Goal: Task Accomplishment & Management: Manage account settings

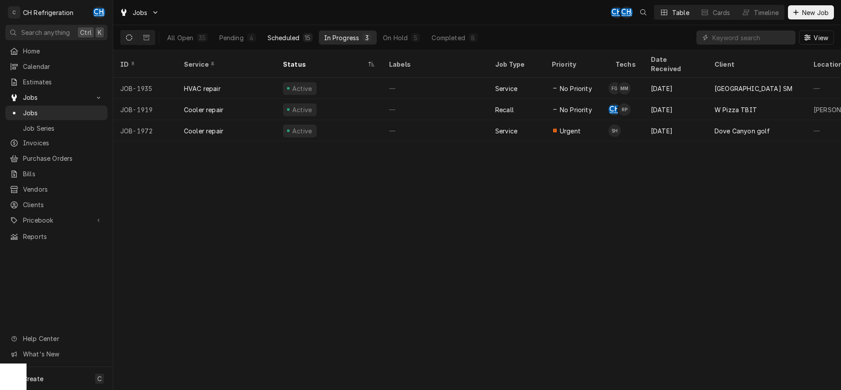
click at [286, 34] on div "Scheduled" at bounding box center [284, 37] width 32 height 9
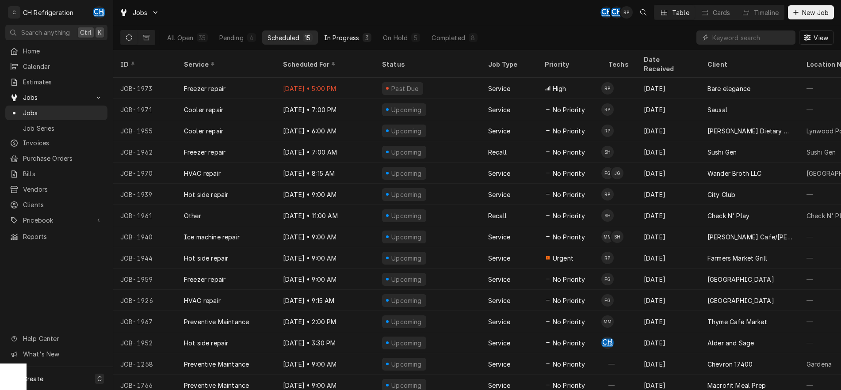
click at [355, 38] on div "In Progress" at bounding box center [341, 37] width 35 height 9
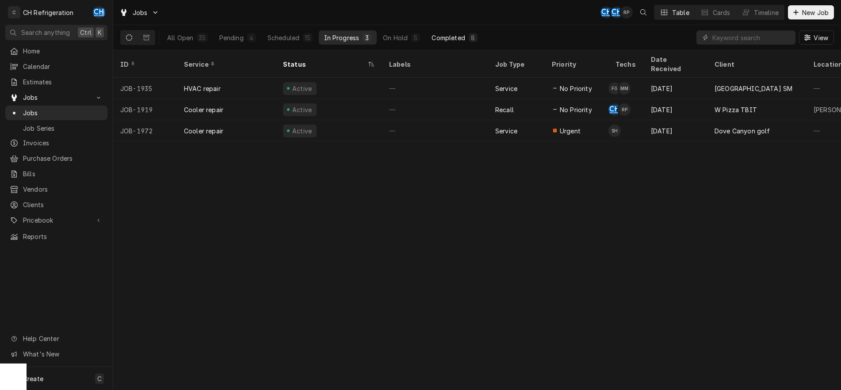
click at [440, 33] on div "Completed" at bounding box center [448, 37] width 33 height 9
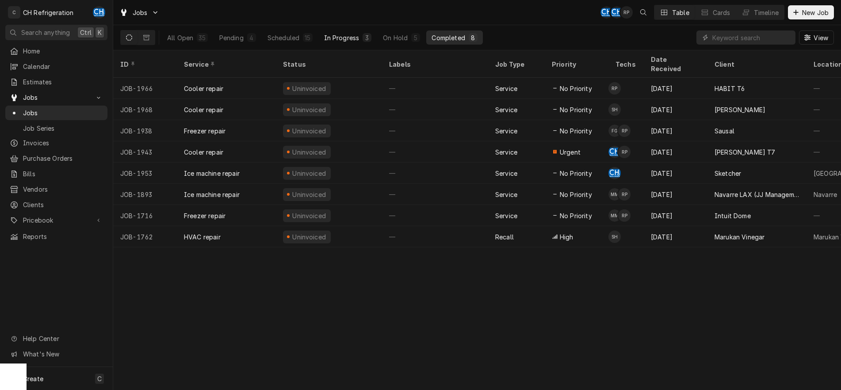
click at [333, 38] on div "In Progress" at bounding box center [341, 37] width 35 height 9
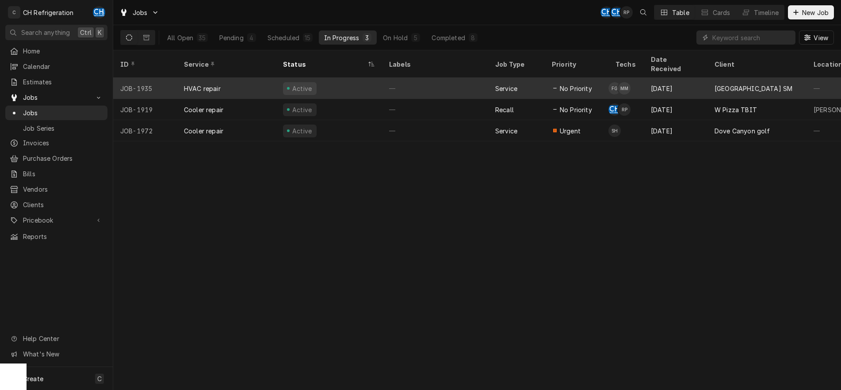
click at [394, 78] on div "—" at bounding box center [435, 88] width 106 height 21
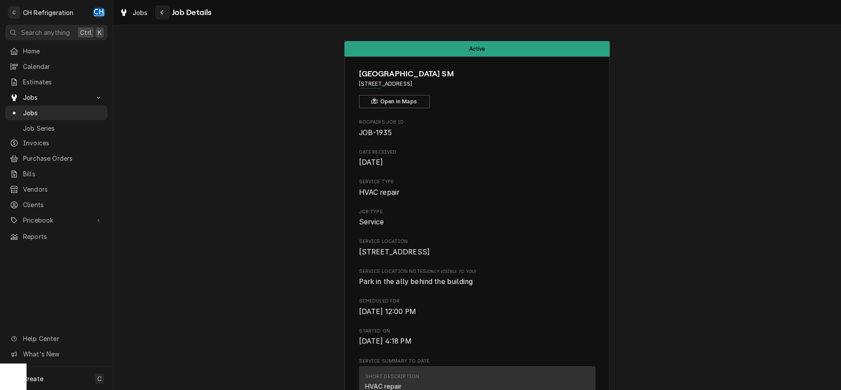
click at [159, 11] on div "Navigate back" at bounding box center [162, 12] width 9 height 9
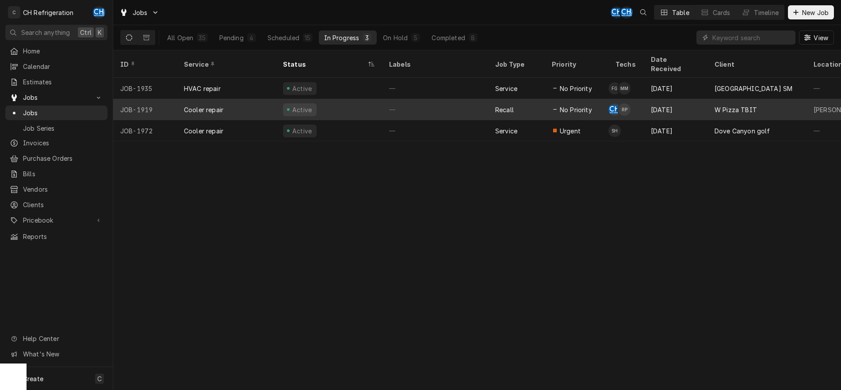
click at [382, 99] on div "Active" at bounding box center [329, 109] width 106 height 21
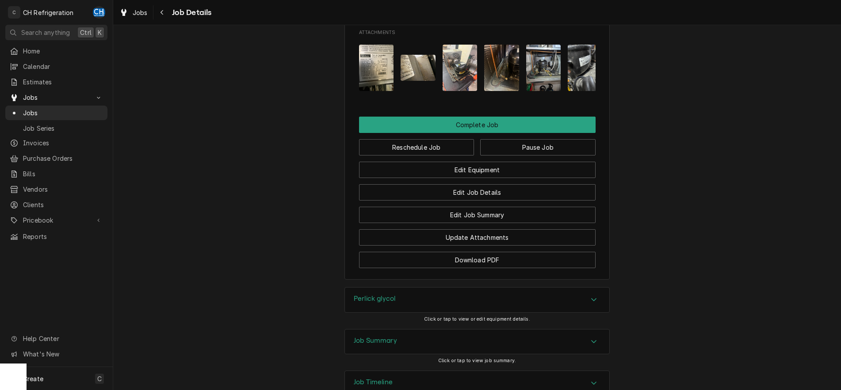
scroll to position [902, 0]
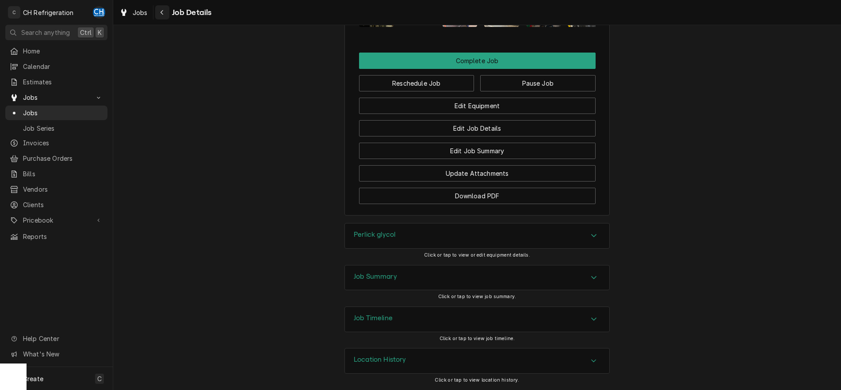
click at [167, 17] on button "Navigate back" at bounding box center [162, 12] width 14 height 14
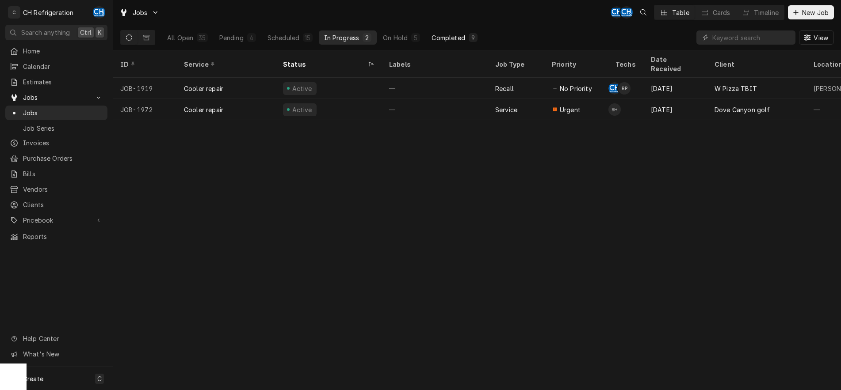
click at [452, 40] on div "Completed" at bounding box center [448, 37] width 33 height 9
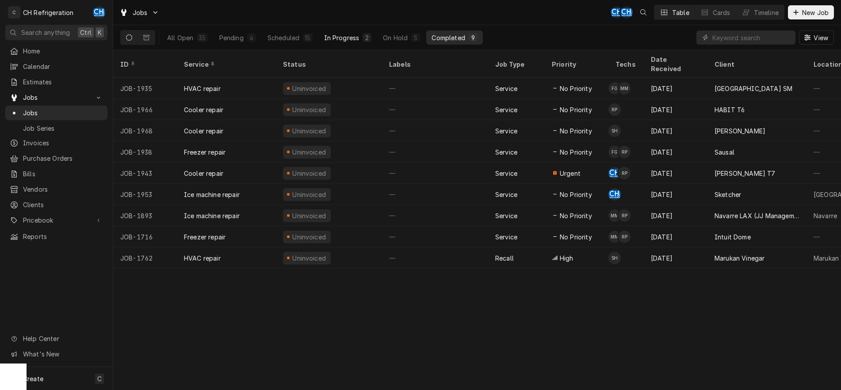
click at [332, 37] on div "In Progress" at bounding box center [341, 37] width 35 height 9
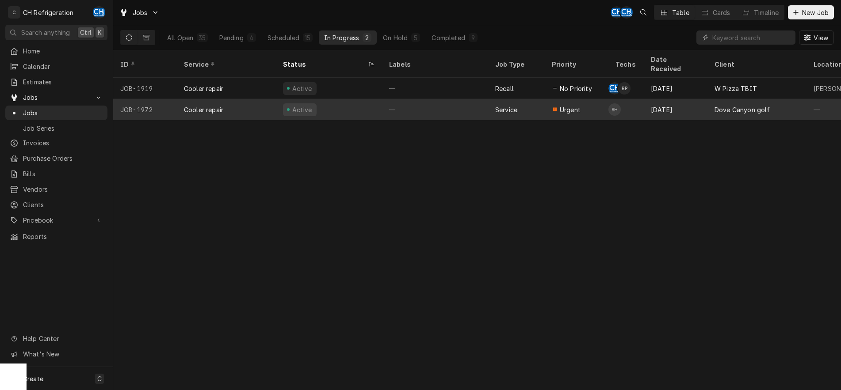
click at [465, 99] on div "—" at bounding box center [435, 109] width 106 height 21
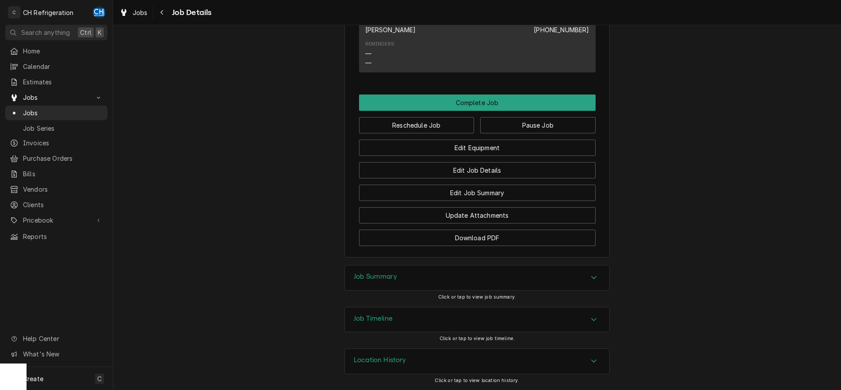
scroll to position [666, 0]
click at [591, 280] on div "Accordion Header" at bounding box center [593, 278] width 13 height 11
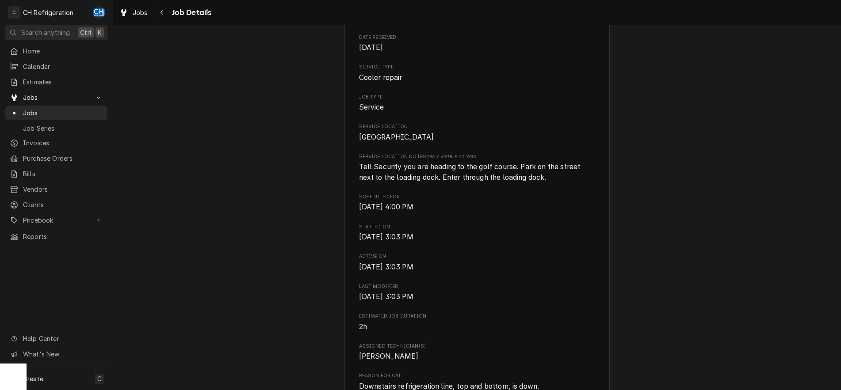
scroll to position [115, 0]
click at [161, 12] on icon "Navigate back" at bounding box center [162, 12] width 3 height 5
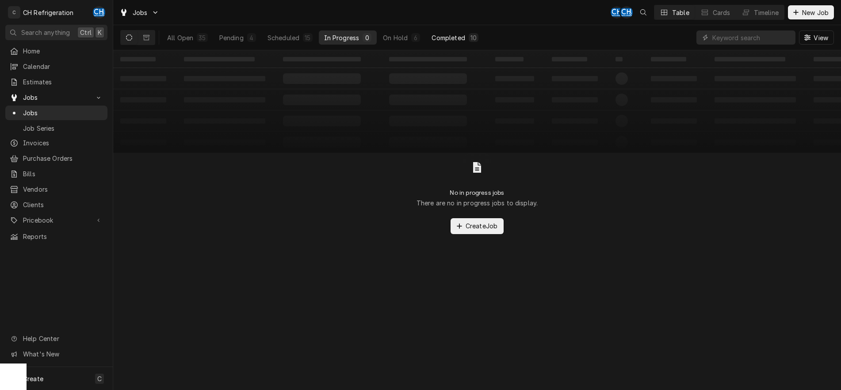
click at [448, 39] on div "Completed" at bounding box center [448, 37] width 33 height 9
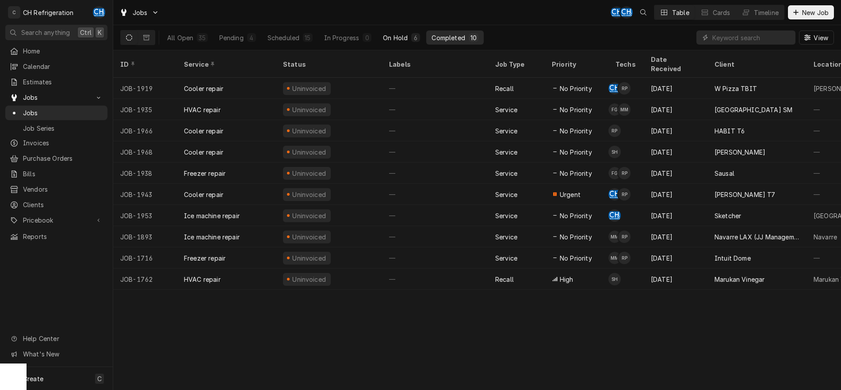
click at [397, 40] on div "On Hold" at bounding box center [395, 37] width 25 height 9
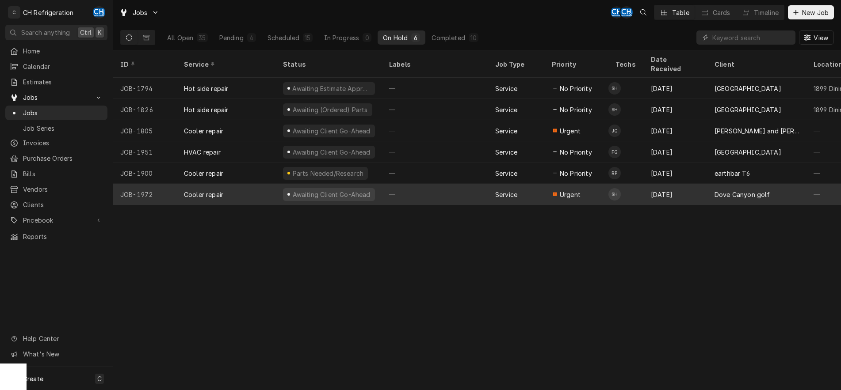
click at [444, 184] on div "—" at bounding box center [435, 194] width 106 height 21
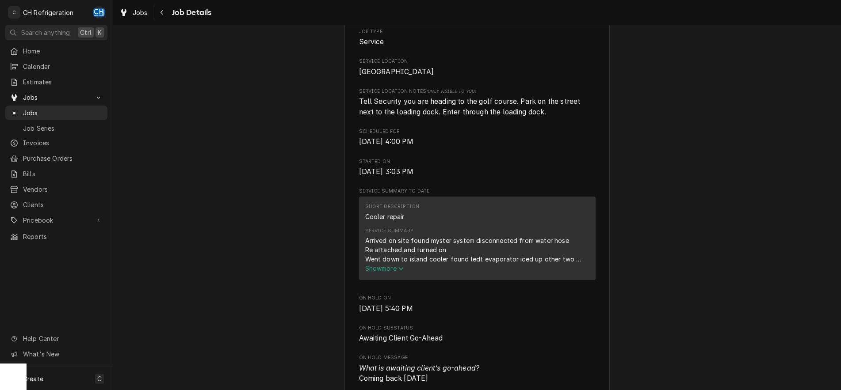
scroll to position [316, 0]
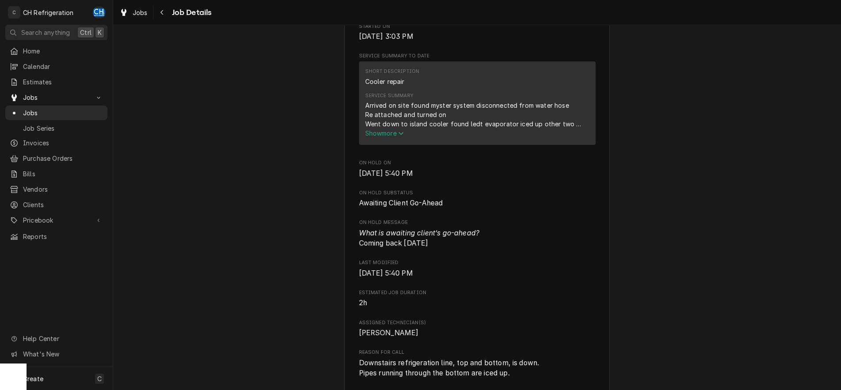
click at [398, 137] on span "Show more" at bounding box center [384, 134] width 39 height 8
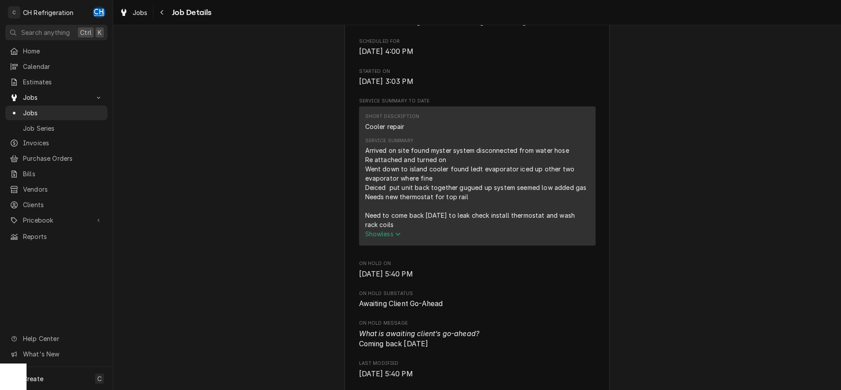
scroll to position [0, 0]
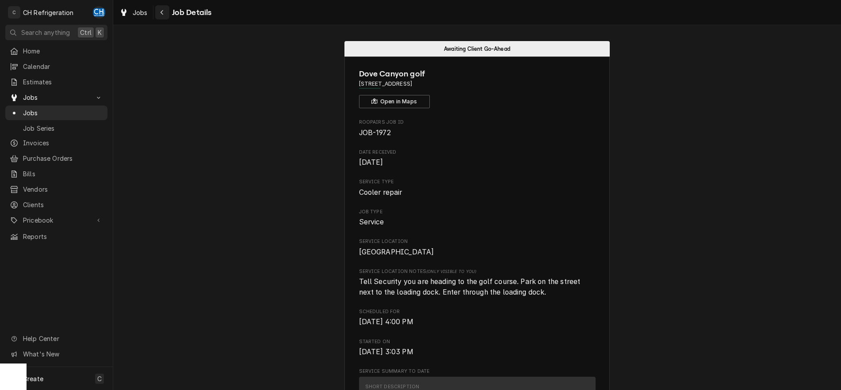
click at [163, 17] on button "Navigate back" at bounding box center [162, 12] width 14 height 14
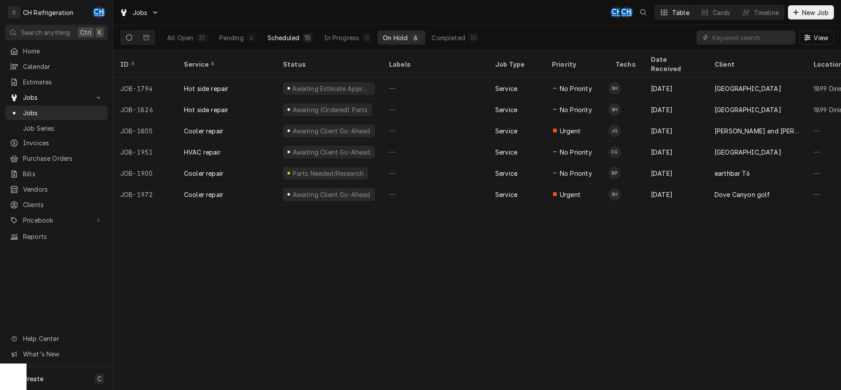
click at [279, 38] on div "Scheduled" at bounding box center [284, 37] width 32 height 9
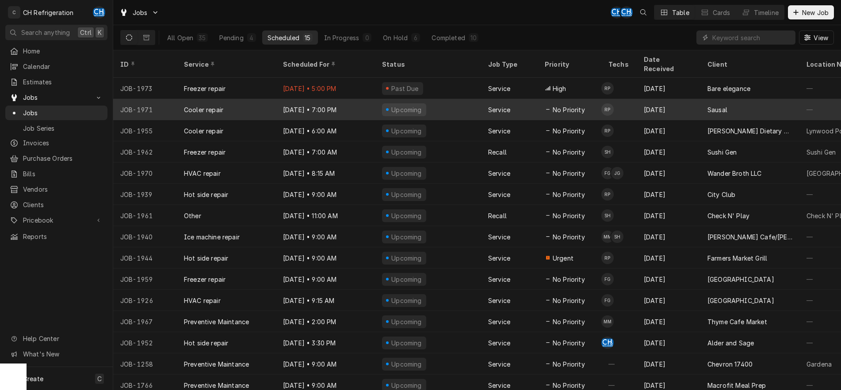
click at [432, 99] on div "Upcoming" at bounding box center [428, 109] width 106 height 21
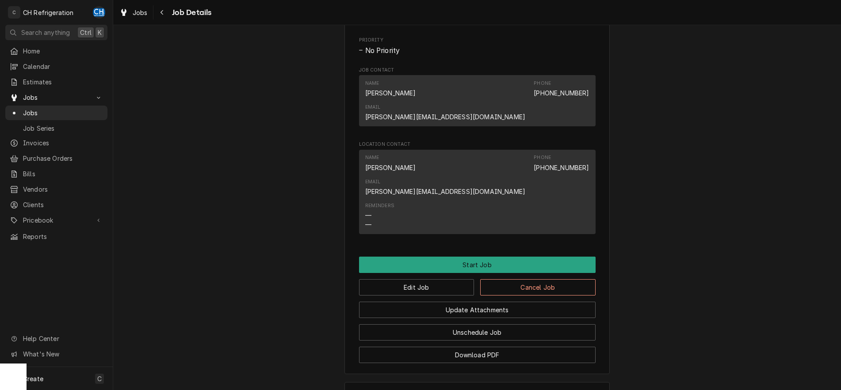
scroll to position [449, 0]
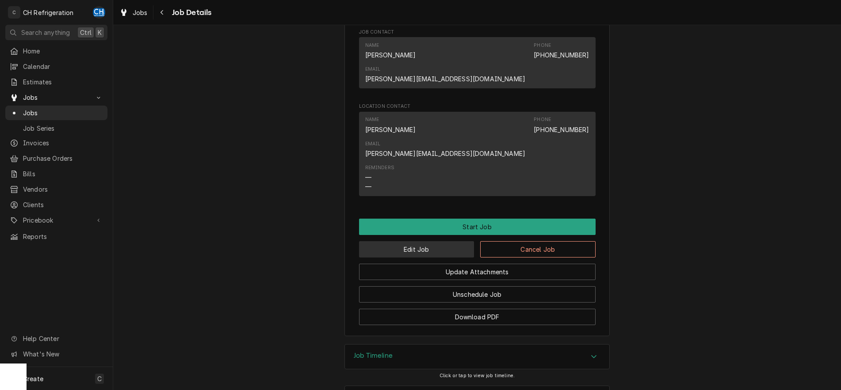
click at [447, 241] on button "Edit Job" at bounding box center [416, 249] width 115 height 16
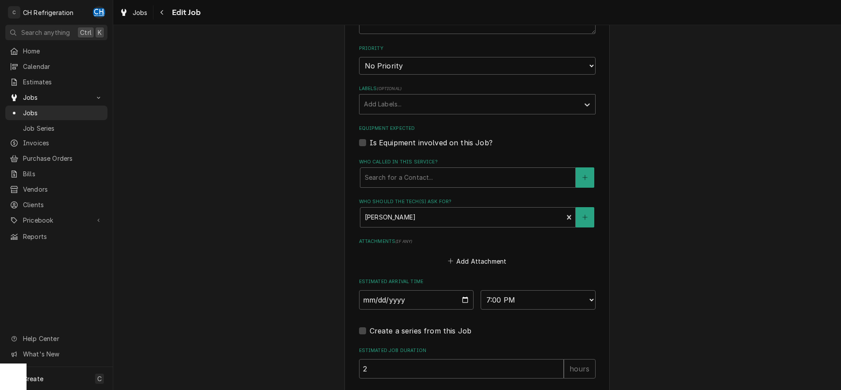
scroll to position [532, 0]
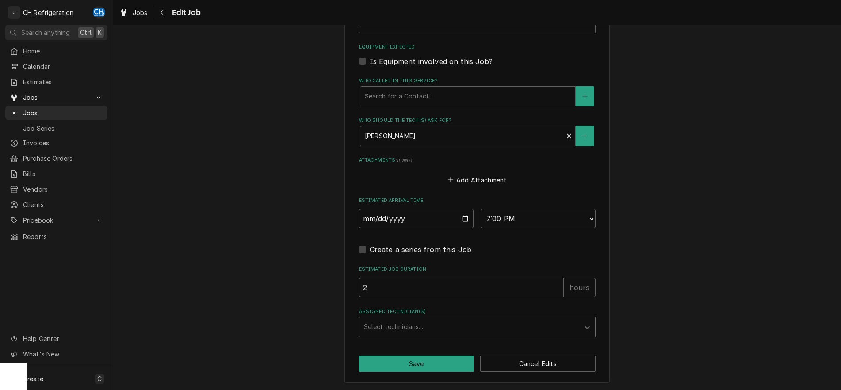
type textarea "x"
click at [467, 324] on div "Assigned Technician(s)" at bounding box center [469, 327] width 211 height 16
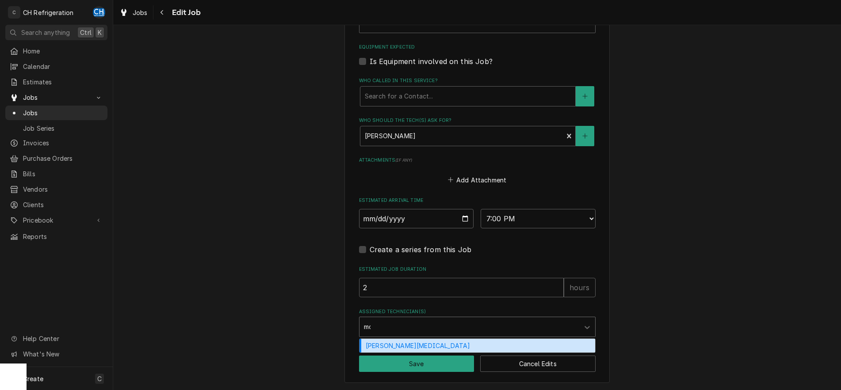
type input "moi"
click at [463, 345] on div "[PERSON_NAME][MEDICAL_DATA]" at bounding box center [477, 346] width 236 height 14
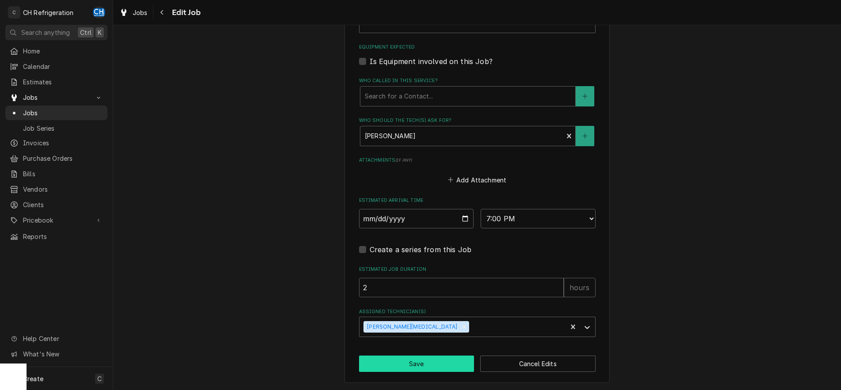
click at [436, 364] on button "Save" at bounding box center [416, 364] width 115 height 16
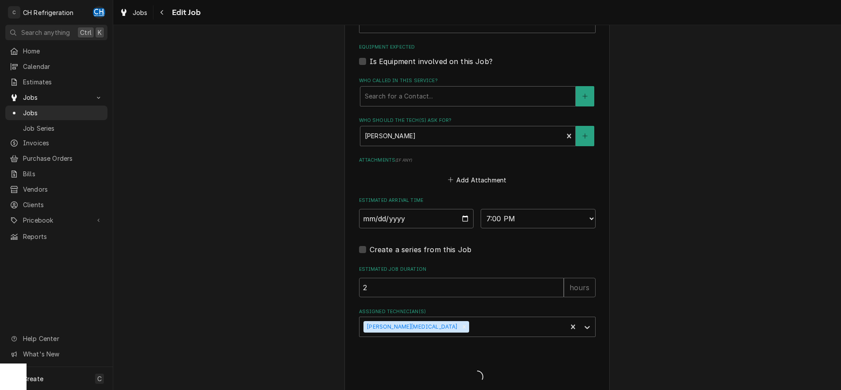
type textarea "x"
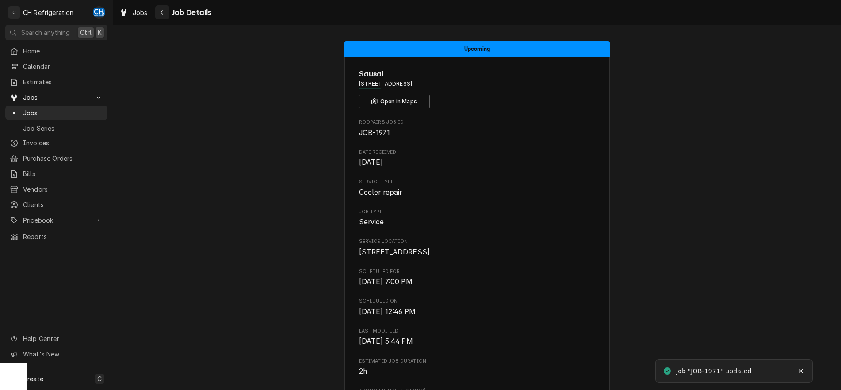
click at [162, 8] on div "Navigate back" at bounding box center [162, 12] width 9 height 9
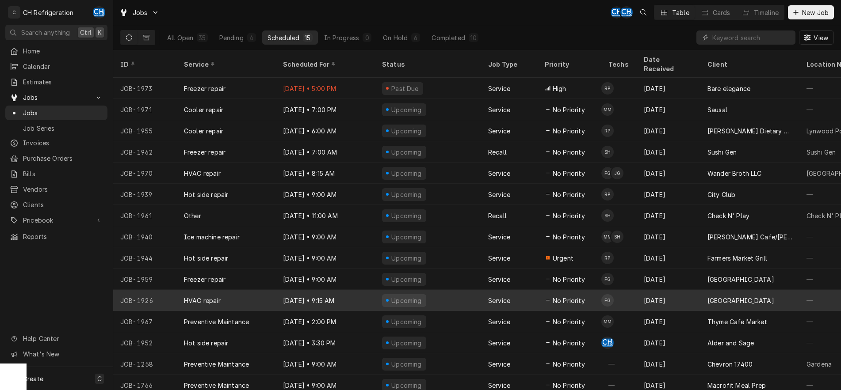
click at [459, 290] on div "Upcoming" at bounding box center [428, 300] width 106 height 21
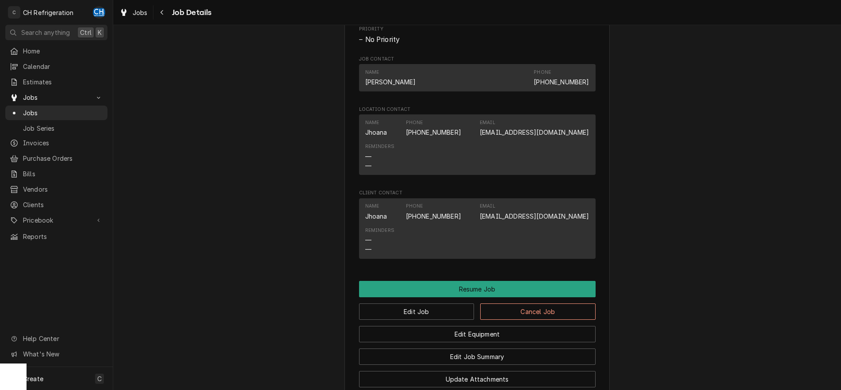
scroll to position [631, 0]
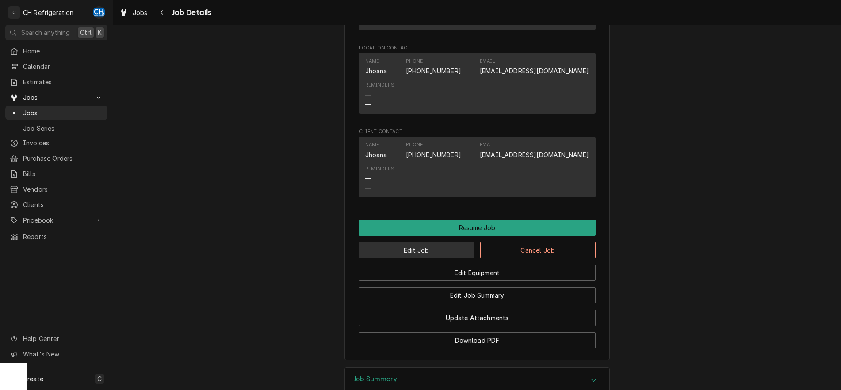
click at [438, 251] on button "Edit Job" at bounding box center [416, 250] width 115 height 16
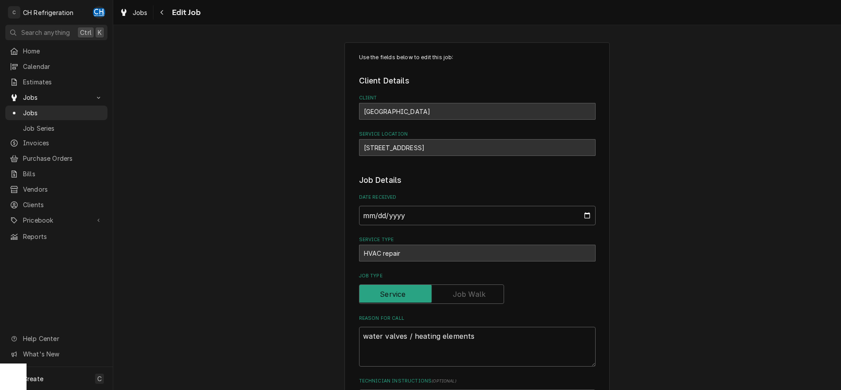
type textarea "x"
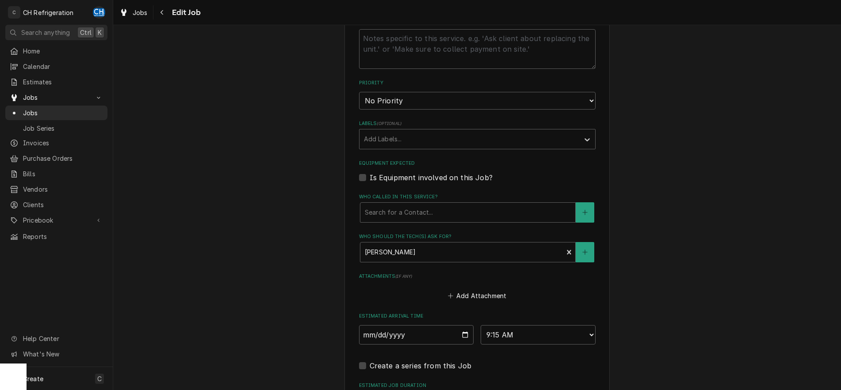
scroll to position [477, 0]
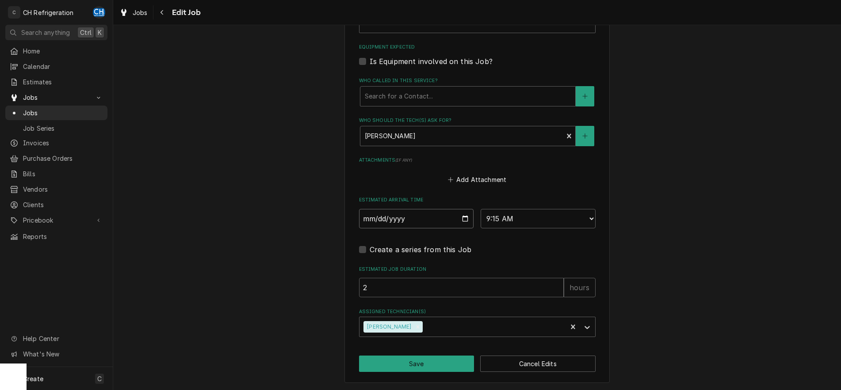
click at [464, 220] on input "2025-09-22" at bounding box center [416, 218] width 115 height 19
type input "2025-09-23"
click at [421, 364] on button "Save" at bounding box center [416, 364] width 115 height 16
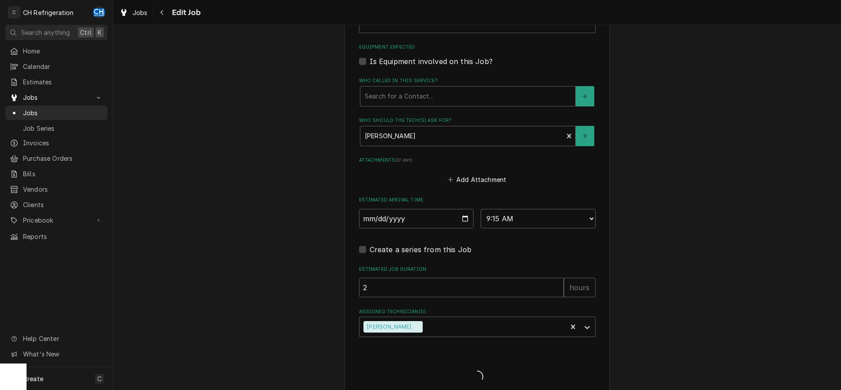
type textarea "x"
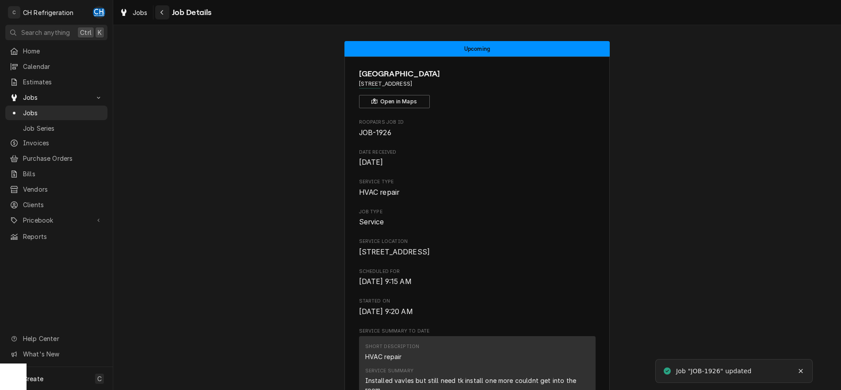
click at [163, 14] on icon "Navigate back" at bounding box center [162, 12] width 4 height 6
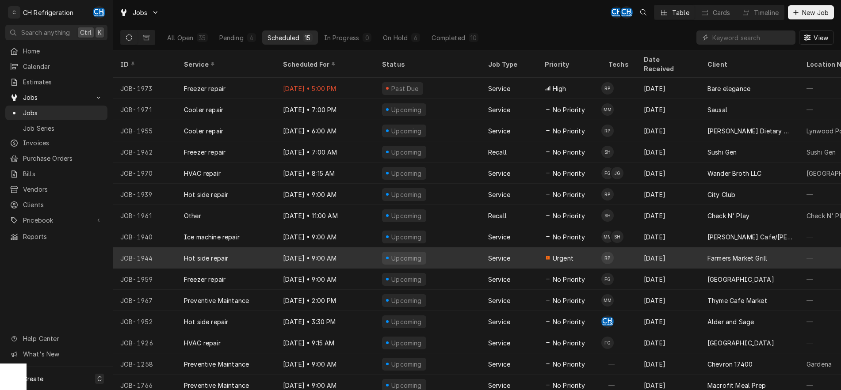
click at [478, 248] on div "Upcoming" at bounding box center [428, 258] width 106 height 21
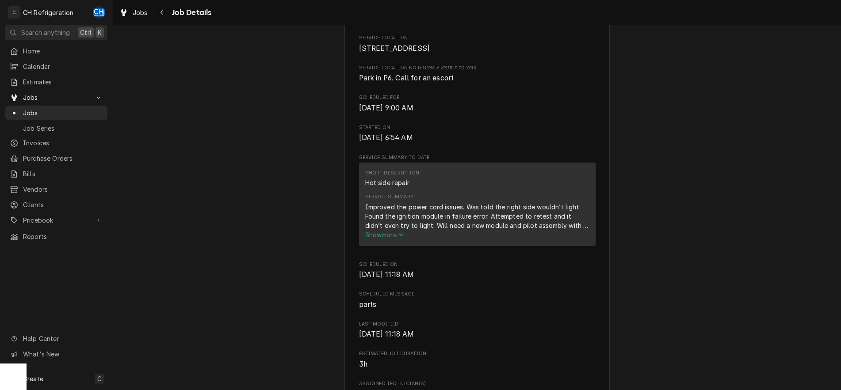
scroll to position [271, 0]
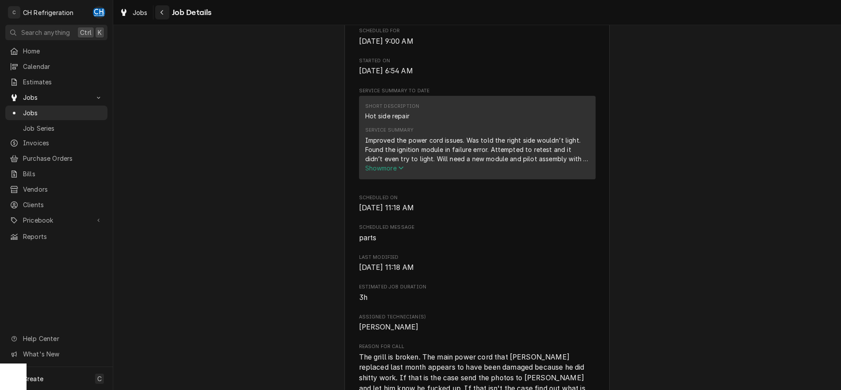
click at [164, 17] on button "Navigate back" at bounding box center [162, 12] width 14 height 14
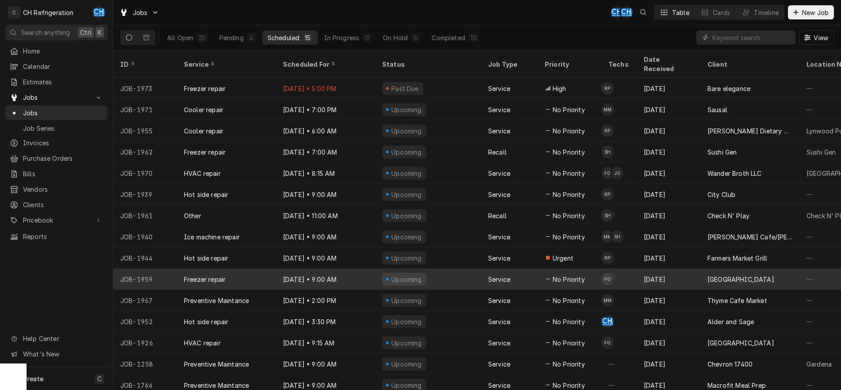
click at [399, 275] on div "Upcoming" at bounding box center [406, 279] width 33 height 9
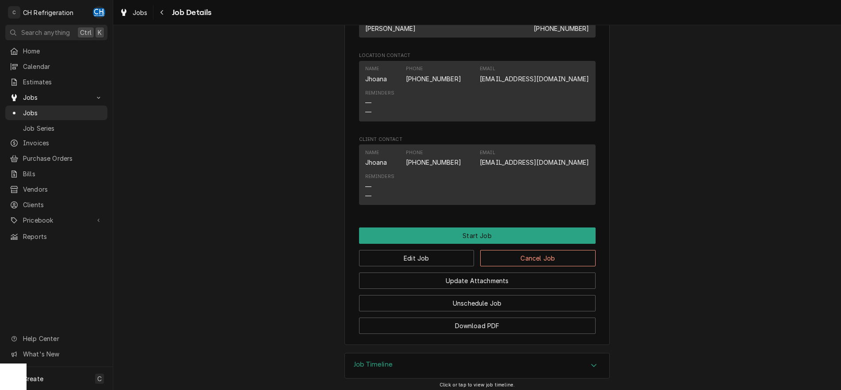
scroll to position [541, 0]
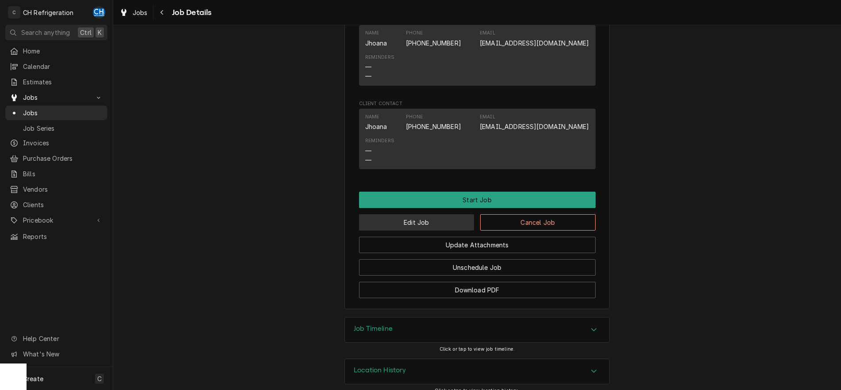
click at [418, 231] on button "Edit Job" at bounding box center [416, 222] width 115 height 16
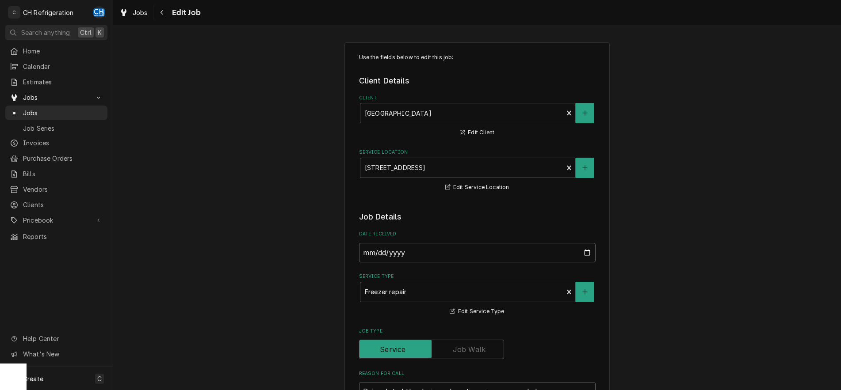
type textarea "x"
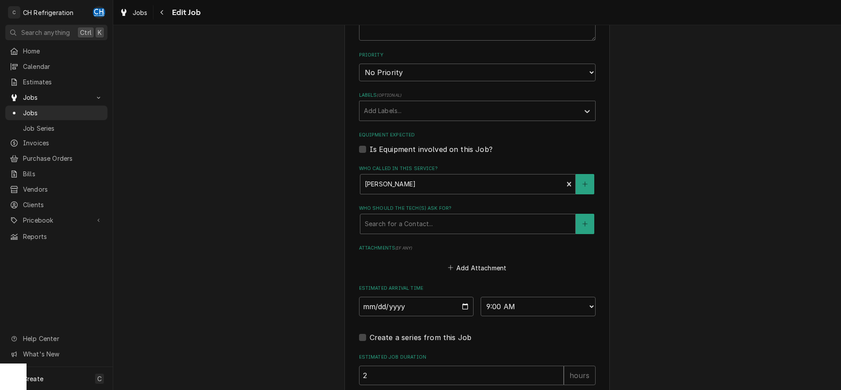
scroll to position [451, 0]
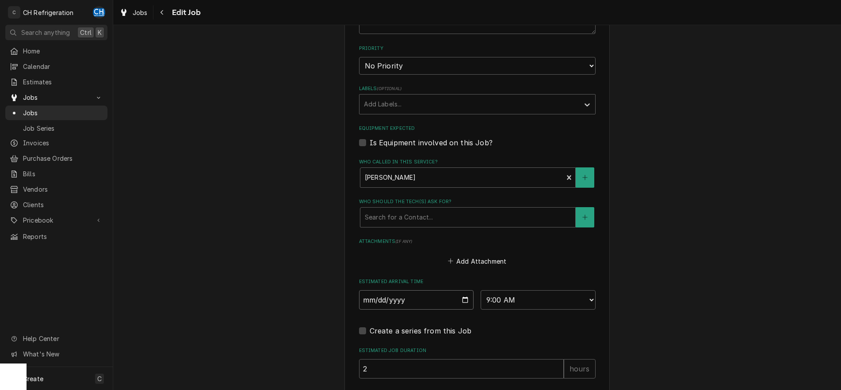
click at [464, 297] on input "2025-09-22" at bounding box center [416, 300] width 115 height 19
type input "2025-09-23"
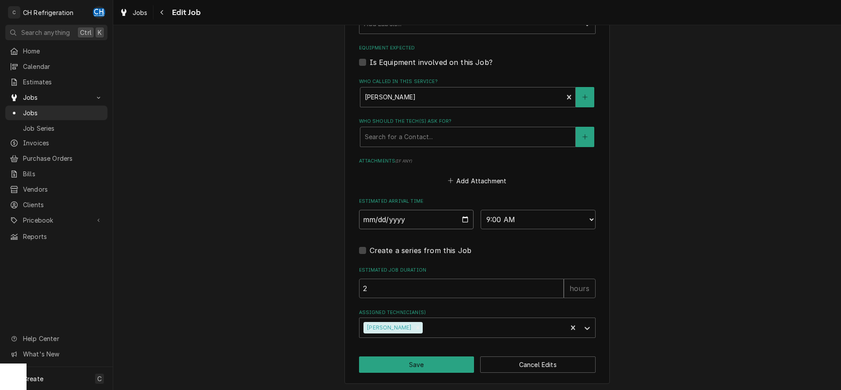
scroll to position [532, 0]
click at [447, 368] on button "Save" at bounding box center [416, 364] width 115 height 16
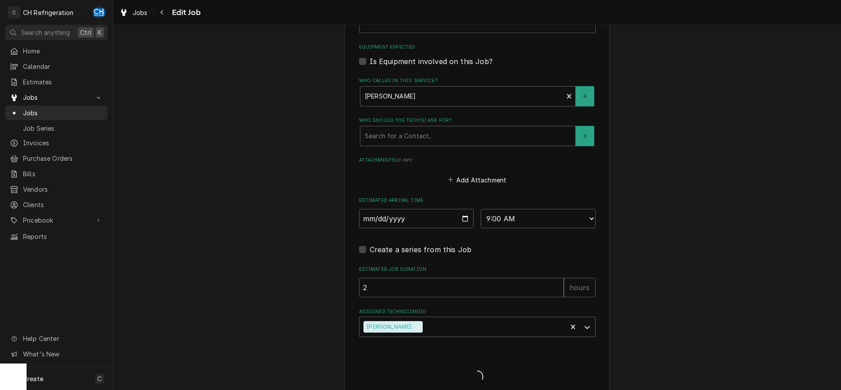
type textarea "x"
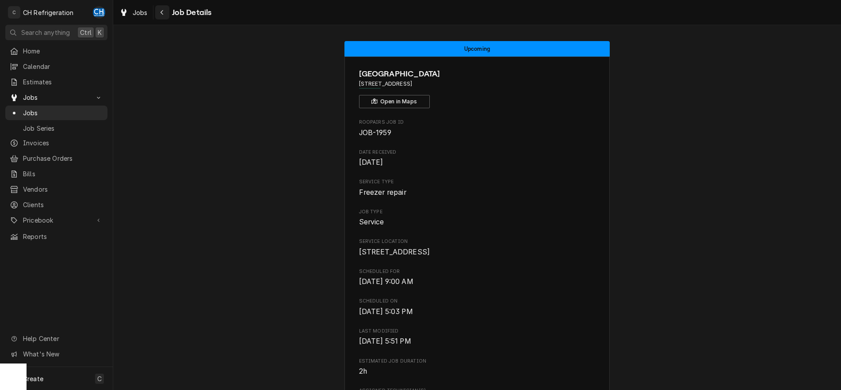
click at [161, 15] on icon "Navigate back" at bounding box center [162, 12] width 4 height 6
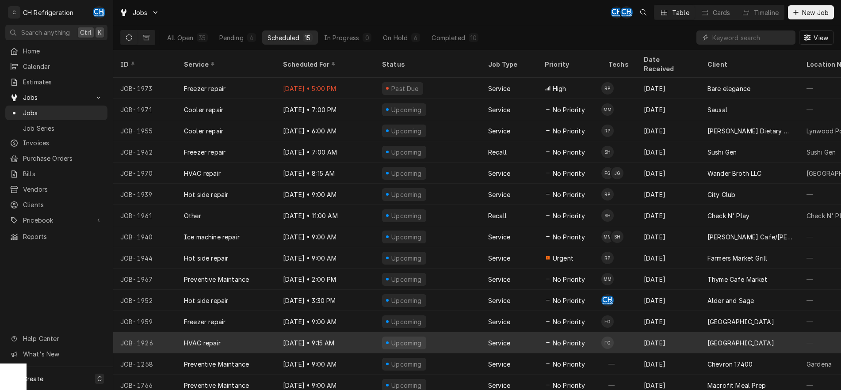
click at [447, 333] on div "Upcoming" at bounding box center [428, 343] width 106 height 21
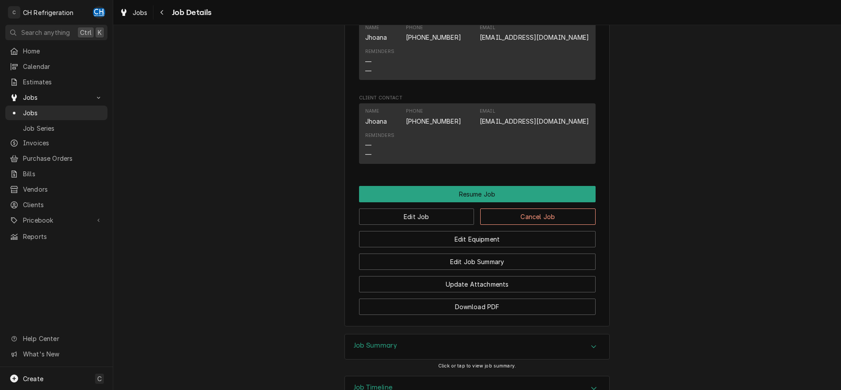
scroll to position [736, 0]
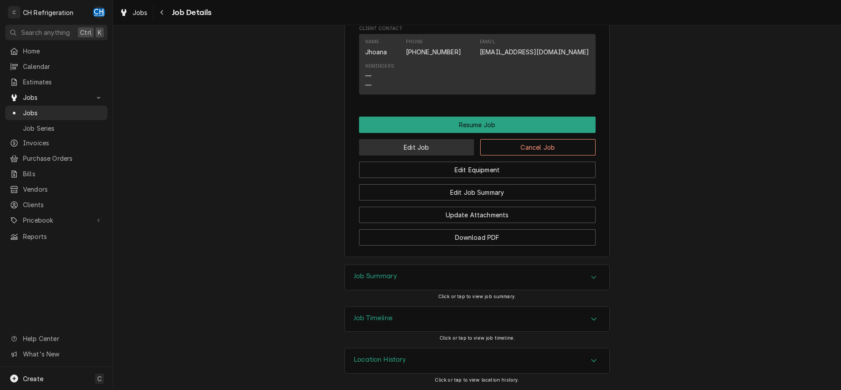
click at [432, 145] on button "Edit Job" at bounding box center [416, 147] width 115 height 16
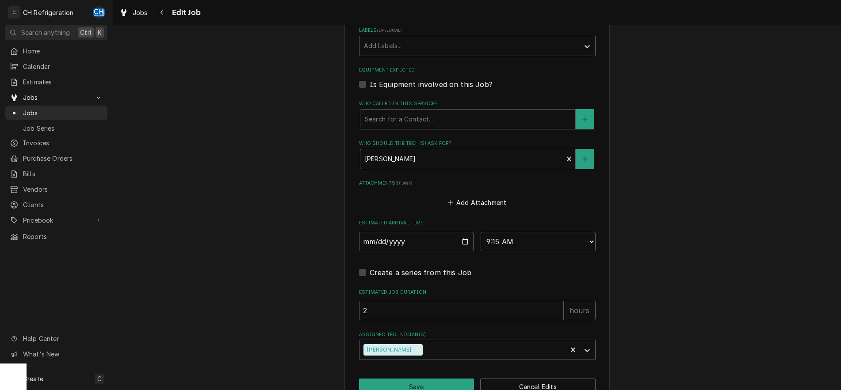
scroll to position [477, 0]
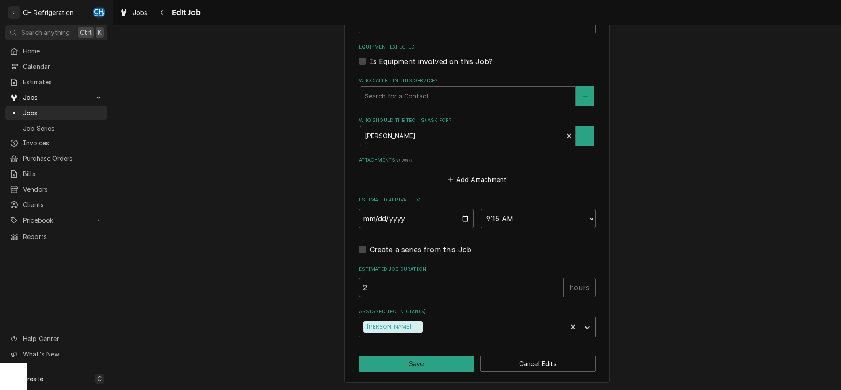
click at [533, 331] on div "Assigned Technician(s)" at bounding box center [493, 327] width 138 height 16
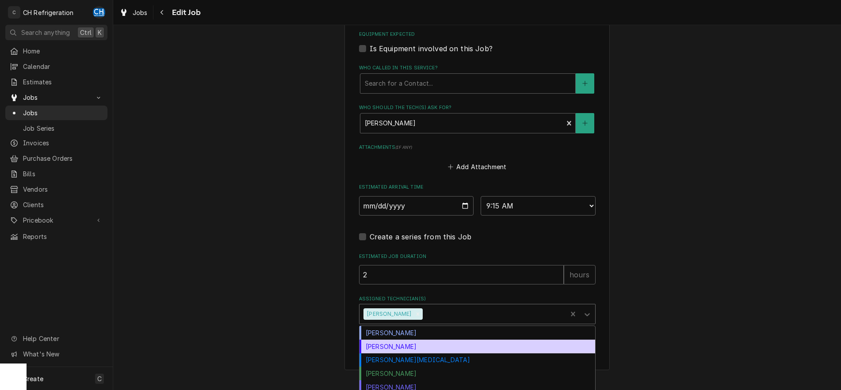
scroll to position [493, 0]
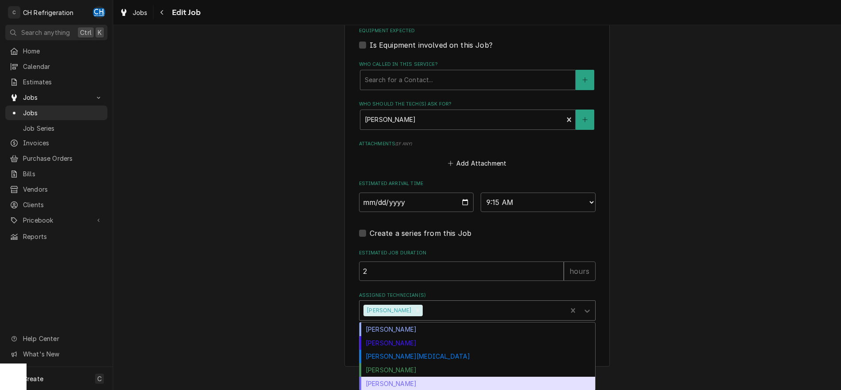
click at [397, 386] on div "[PERSON_NAME]" at bounding box center [477, 384] width 236 height 14
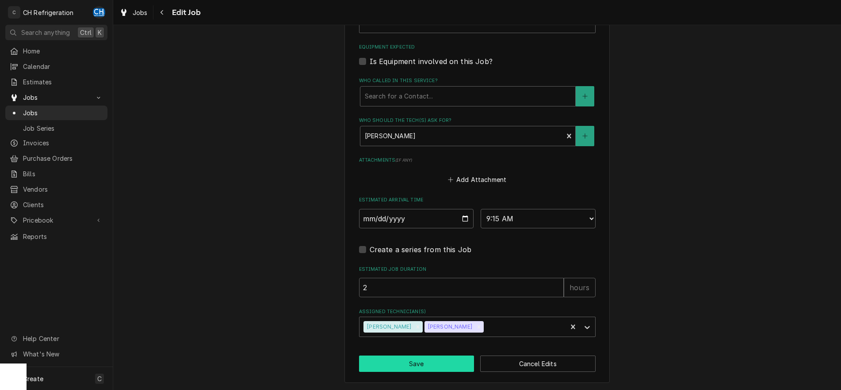
click at [410, 367] on button "Save" at bounding box center [416, 364] width 115 height 16
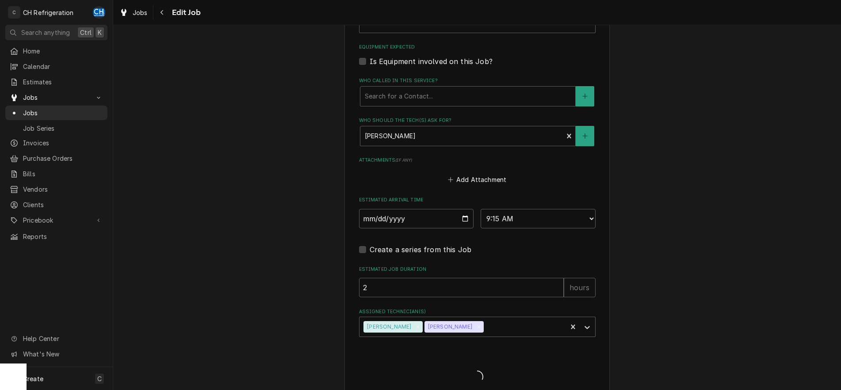
type textarea "x"
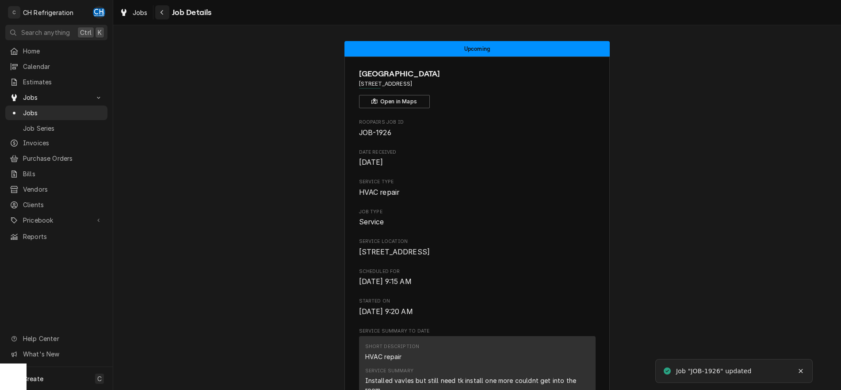
click at [164, 14] on icon "Navigate back" at bounding box center [162, 12] width 4 height 6
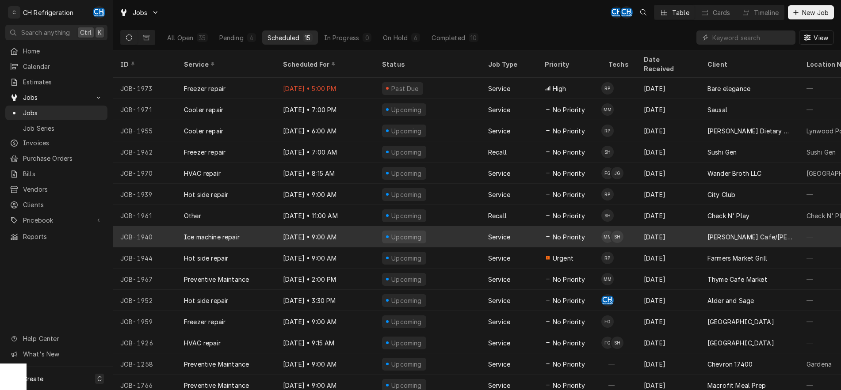
click at [440, 226] on div "Upcoming" at bounding box center [428, 236] width 106 height 21
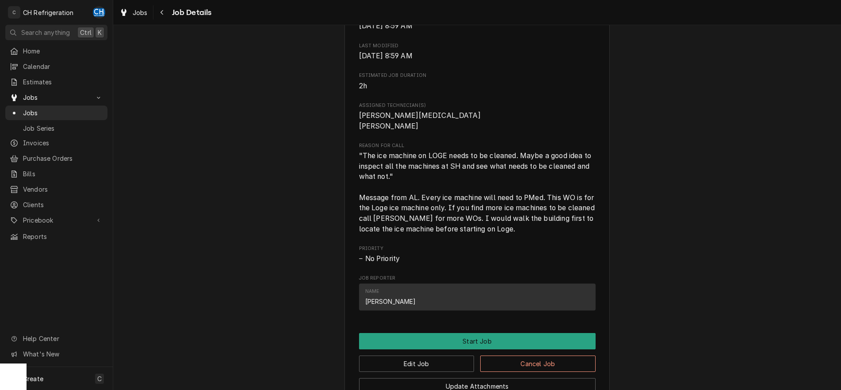
scroll to position [478, 0]
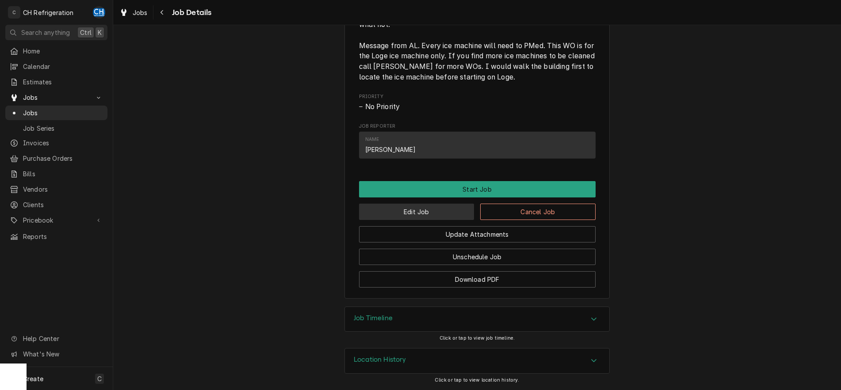
click at [449, 210] on button "Edit Job" at bounding box center [416, 212] width 115 height 16
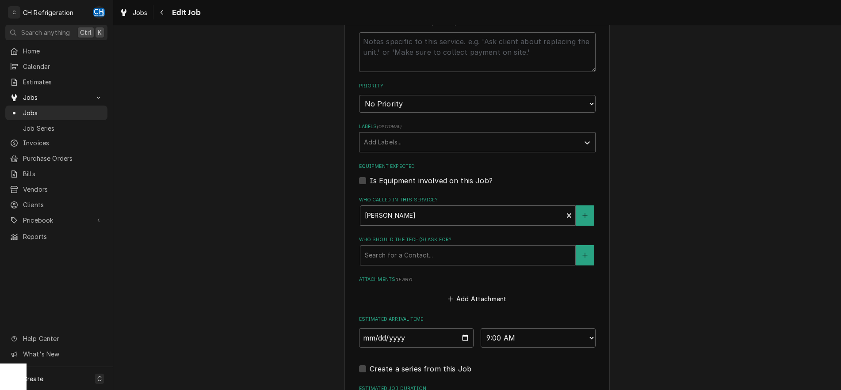
scroll to position [615, 0]
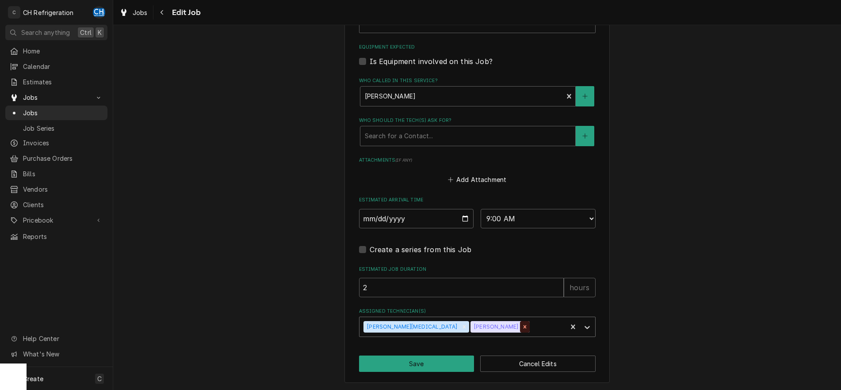
click at [522, 327] on icon "Remove Steven Hiraga" at bounding box center [525, 327] width 6 height 6
type textarea "x"
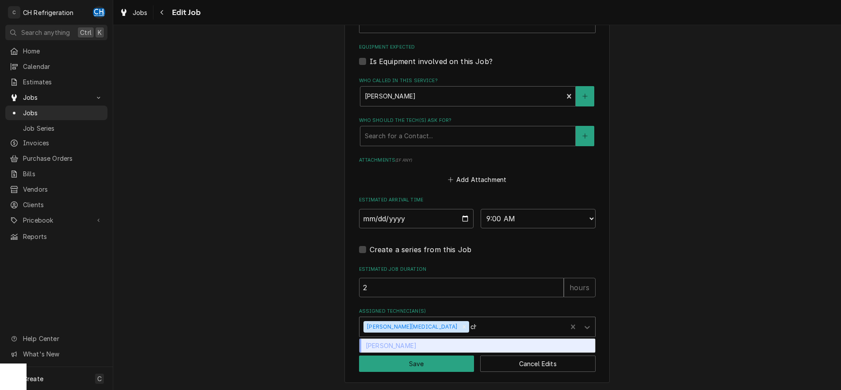
type input "chr"
click at [472, 343] on div "[PERSON_NAME]" at bounding box center [477, 346] width 236 height 14
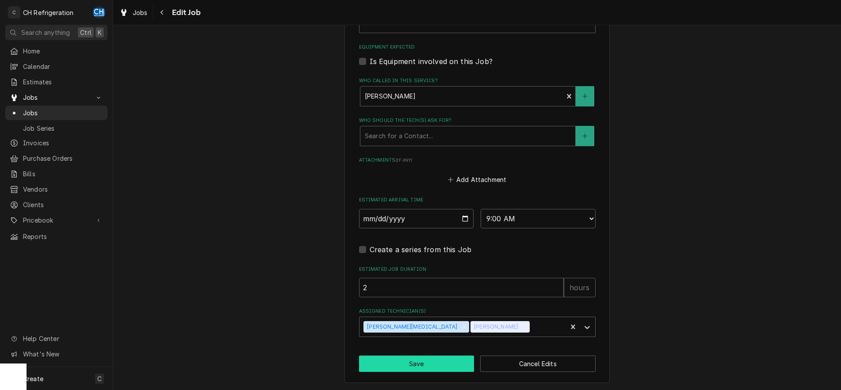
click at [425, 366] on button "Save" at bounding box center [416, 364] width 115 height 16
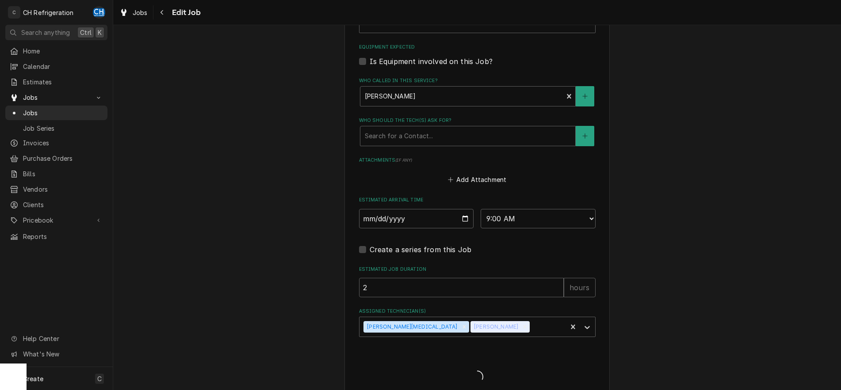
type textarea "x"
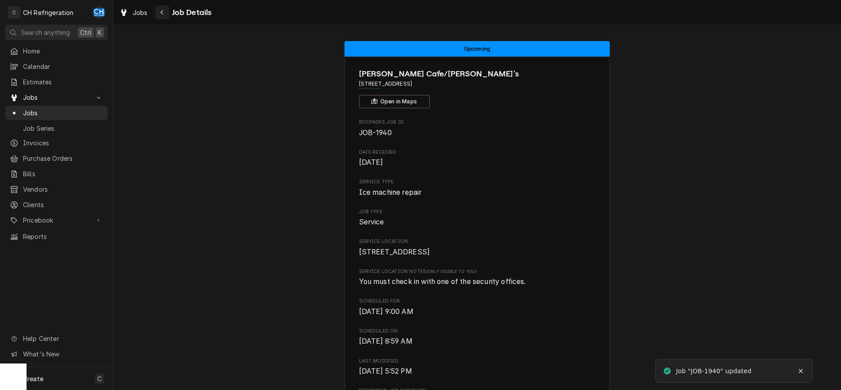
click at [165, 11] on div "Navigate back" at bounding box center [162, 12] width 9 height 9
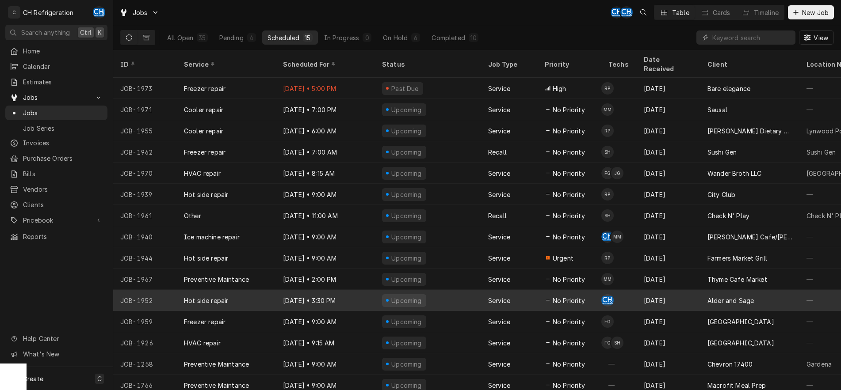
drag, startPoint x: 425, startPoint y: 309, endPoint x: 425, endPoint y: 283, distance: 25.6
click at [426, 291] on tbody "JOB-1973 Freezer repair [DATE] • 5:00 PM Past Due Service High RP [DATE] Bare e…" at bounding box center [477, 234] width 728 height 313
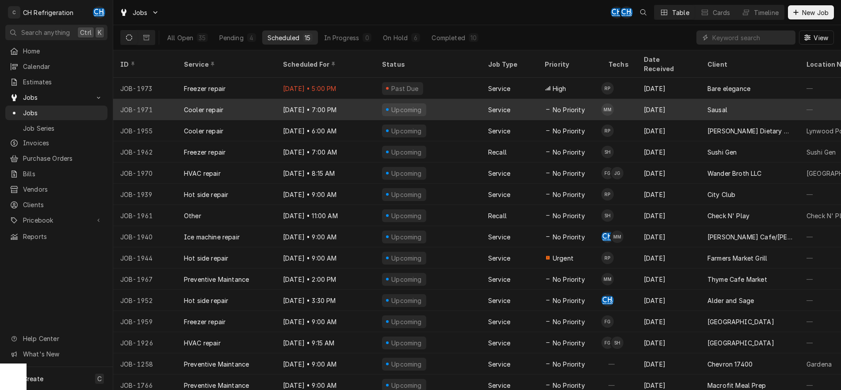
click at [448, 99] on div "Upcoming" at bounding box center [428, 109] width 106 height 21
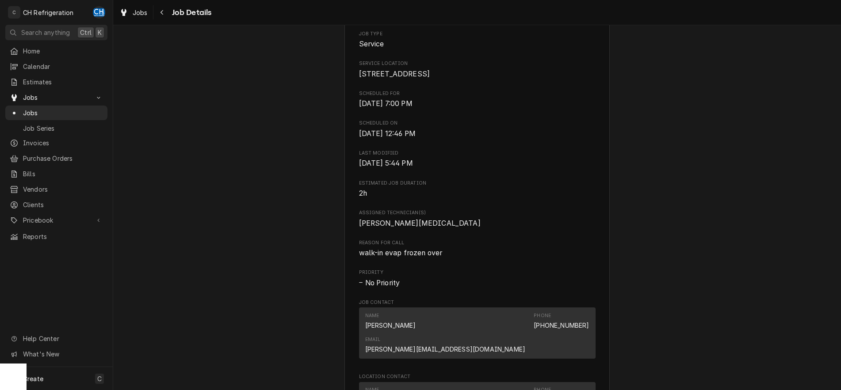
scroll to position [43, 0]
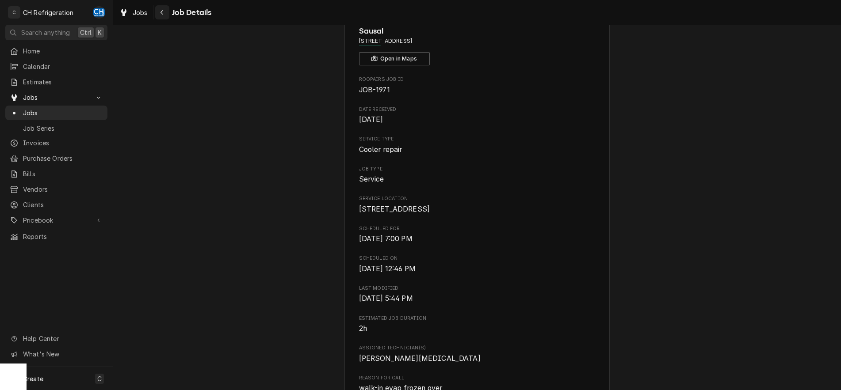
click at [161, 10] on icon "Navigate back" at bounding box center [162, 12] width 4 height 6
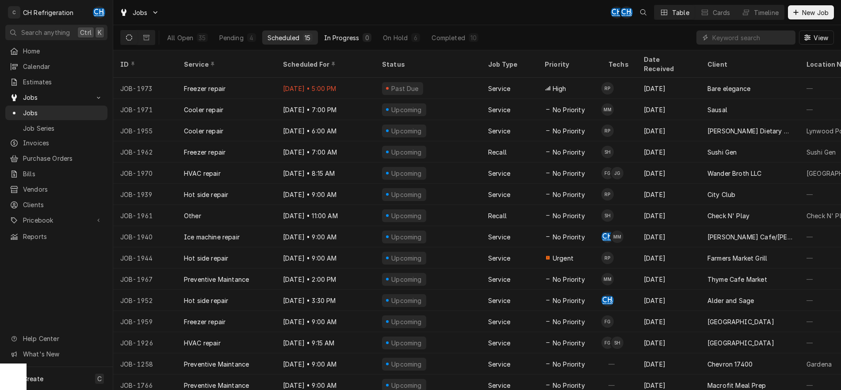
click at [343, 36] on div "In Progress" at bounding box center [341, 37] width 35 height 9
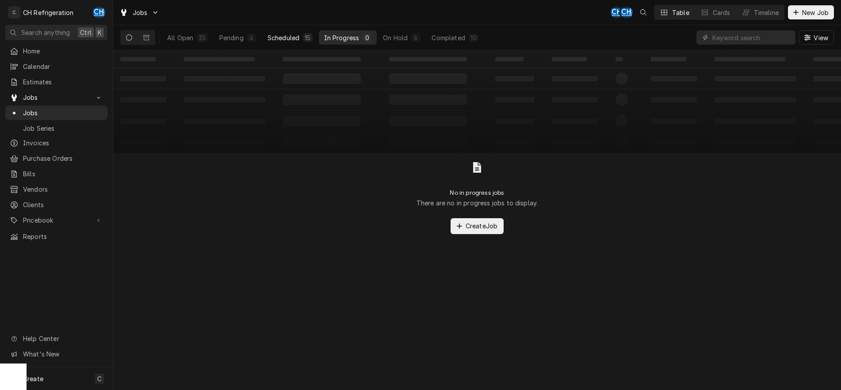
click at [292, 42] on button "Scheduled 15" at bounding box center [290, 38] width 56 height 14
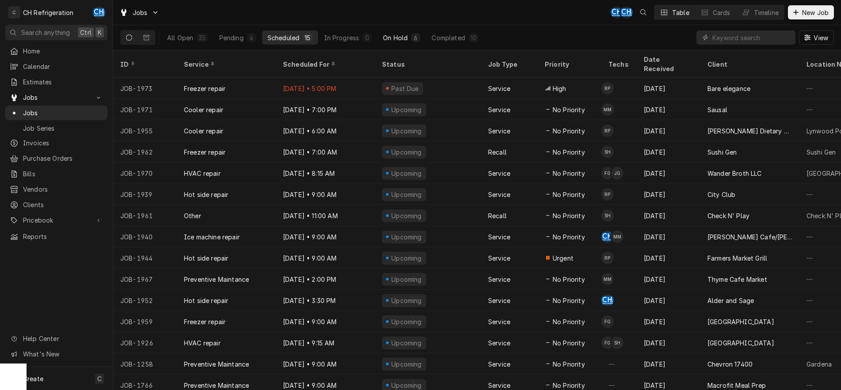
click at [396, 42] on div "On Hold" at bounding box center [395, 37] width 25 height 9
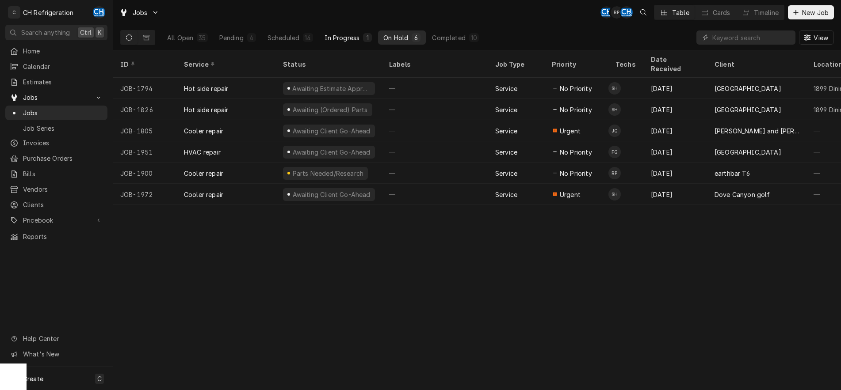
click at [341, 36] on div "In Progress" at bounding box center [342, 37] width 35 height 9
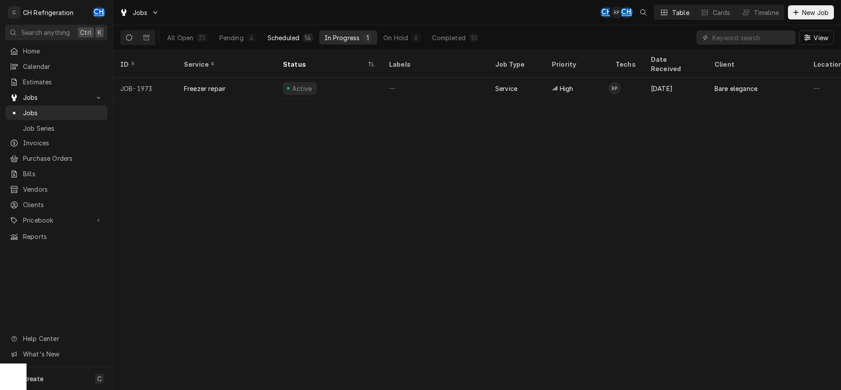
click at [280, 38] on div "Scheduled" at bounding box center [284, 37] width 32 height 9
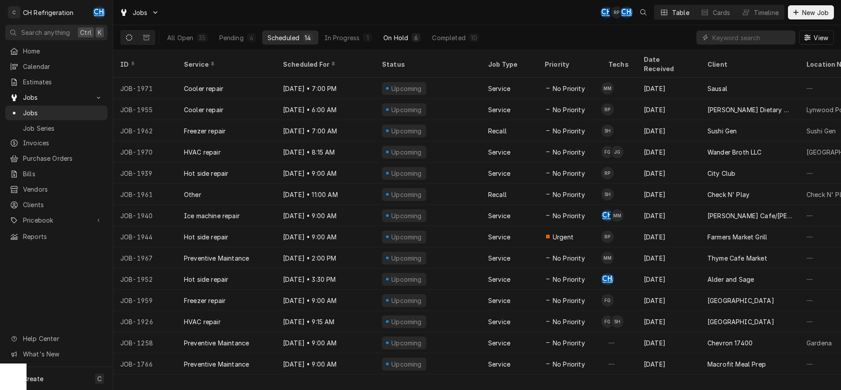
click at [395, 44] on button "On Hold 6" at bounding box center [402, 38] width 48 height 14
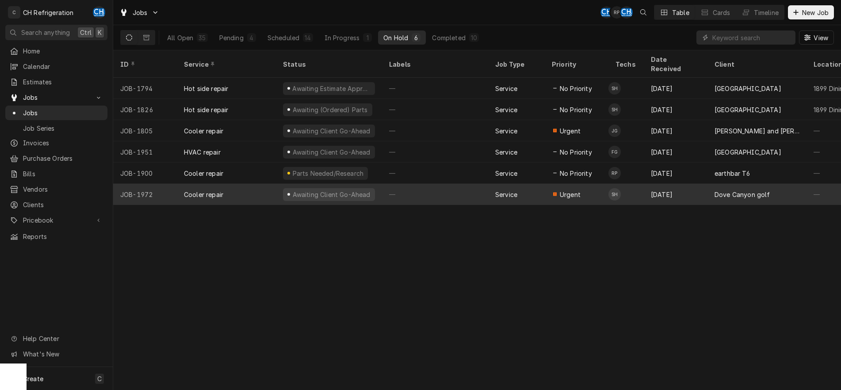
click at [483, 186] on div "—" at bounding box center [435, 194] width 106 height 21
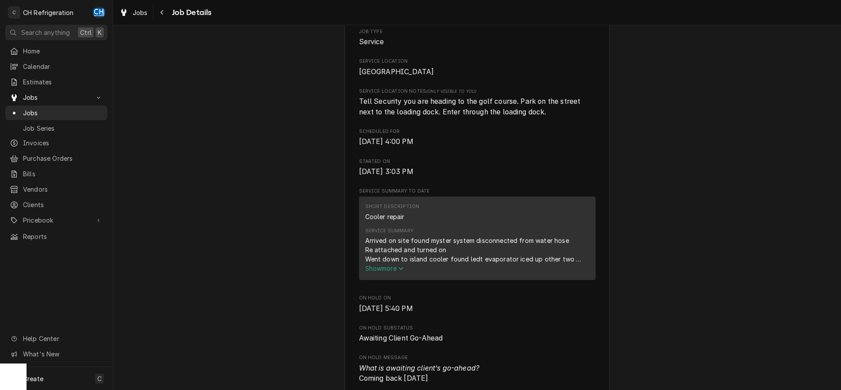
scroll to position [226, 0]
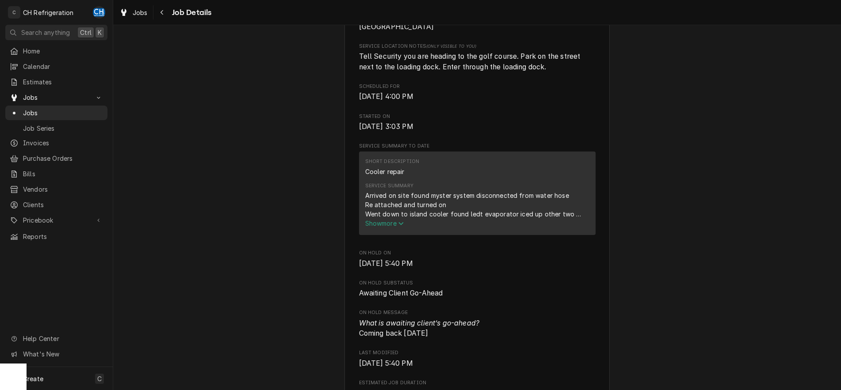
click at [391, 227] on span "Show more" at bounding box center [384, 224] width 39 height 8
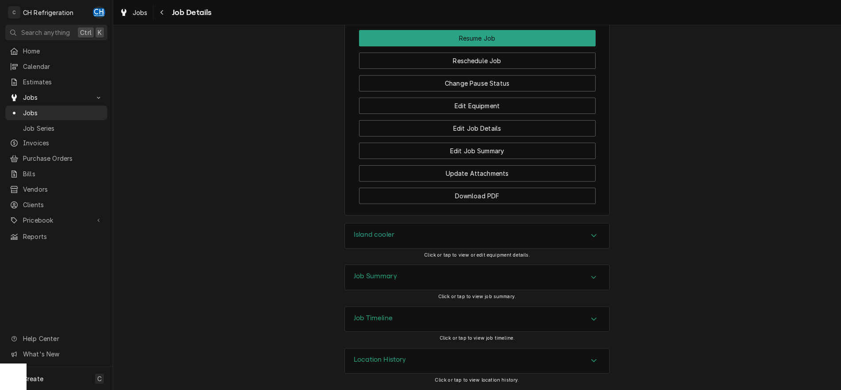
scroll to position [919, 0]
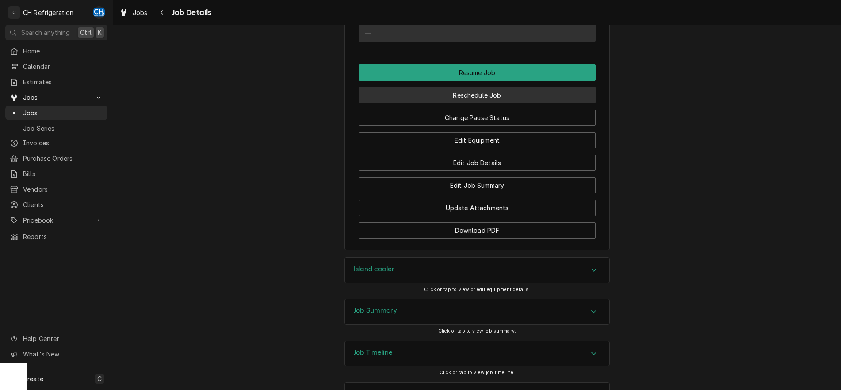
click at [476, 103] on button "Reschedule Job" at bounding box center [477, 95] width 237 height 16
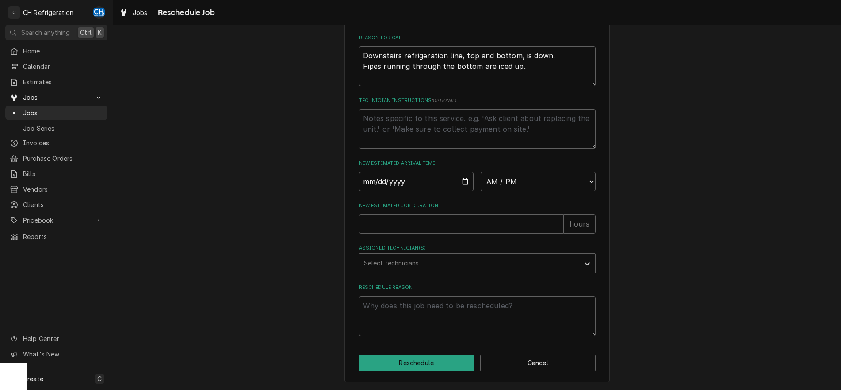
scroll to position [260, 0]
click at [460, 177] on input "Date" at bounding box center [416, 181] width 115 height 19
click at [464, 182] on input "Date" at bounding box center [416, 181] width 115 height 19
type input "2025-09-19"
type textarea "x"
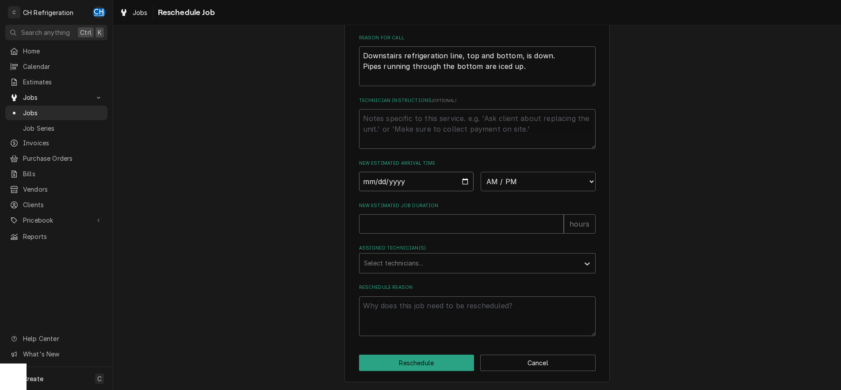
click at [462, 182] on input "2025-09-19" at bounding box center [416, 181] width 115 height 19
type input "2025-09-22"
type textarea "x"
click at [481, 172] on select "AM / PM 6:00 AM 6:15 AM 6:30 AM 6:45 AM 7:00 AM 7:15 AM 7:30 AM 7:45 AM 8:00 AM…" at bounding box center [538, 181] width 115 height 19
select select "09:00:00"
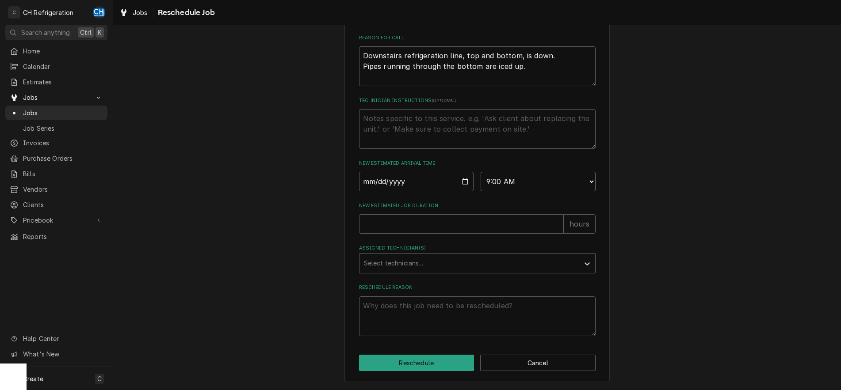
click option "9:00 AM" at bounding box center [0, 0] width 0 height 0
click at [483, 222] on input "New Estimated Job Duration" at bounding box center [461, 223] width 205 height 19
type textarea "x"
type input "2"
click at [646, 200] on div "Please provide some additional details to reschedule this job. Roopairs Job ID …" at bounding box center [477, 88] width 728 height 606
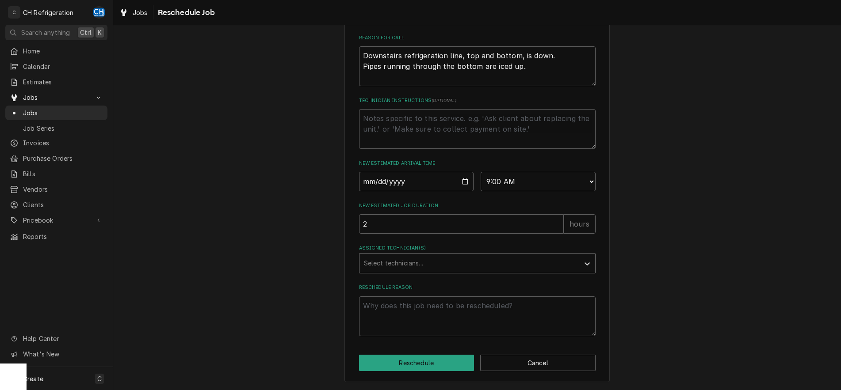
click at [408, 266] on div "Assigned Technician(s)" at bounding box center [469, 264] width 211 height 16
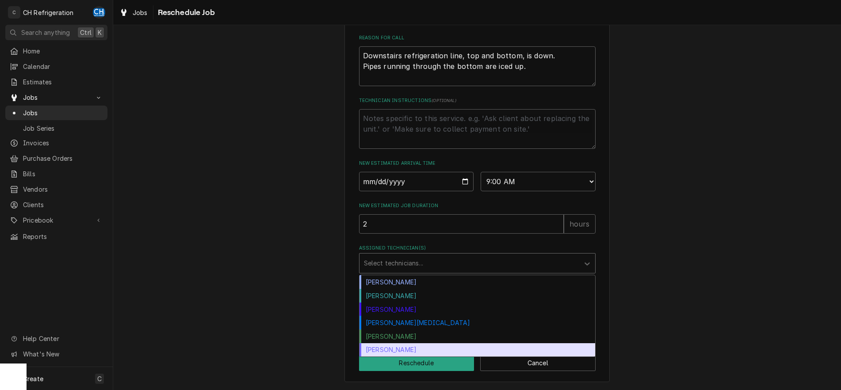
click at [403, 348] on div "[PERSON_NAME]" at bounding box center [477, 351] width 236 height 14
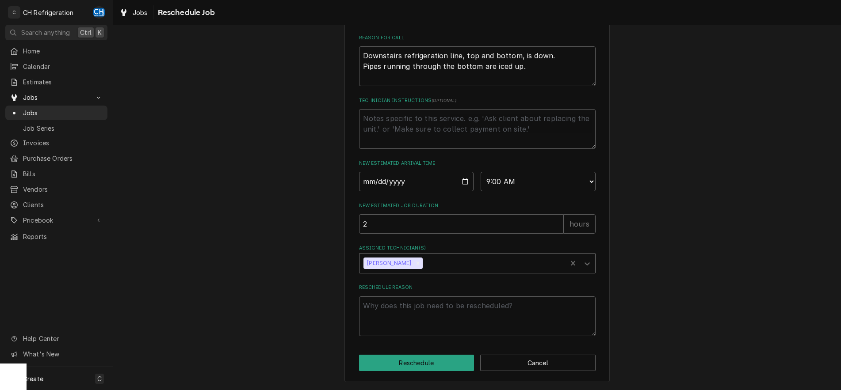
click at [662, 265] on div "Please provide some additional details to reschedule this job. Roopairs Job ID …" at bounding box center [477, 88] width 728 height 606
click at [459, 312] on textarea "Reschedule Reason" at bounding box center [477, 317] width 237 height 40
type textarea "x"
type textarea "i"
type textarea "x"
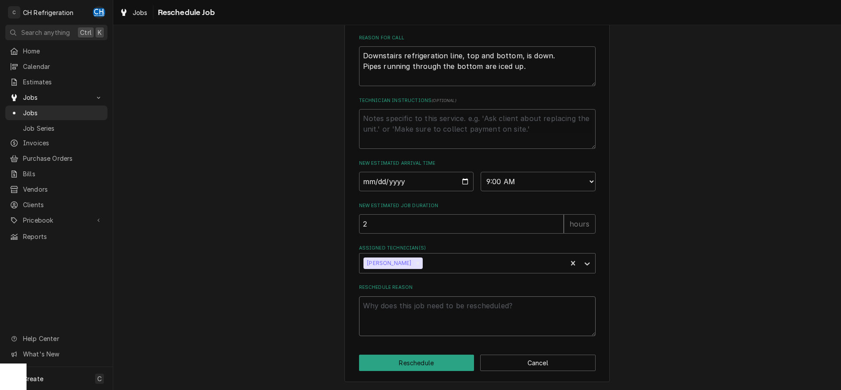
type textarea "x"
type textarea "l"
type textarea "x"
type textarea "le"
type textarea "x"
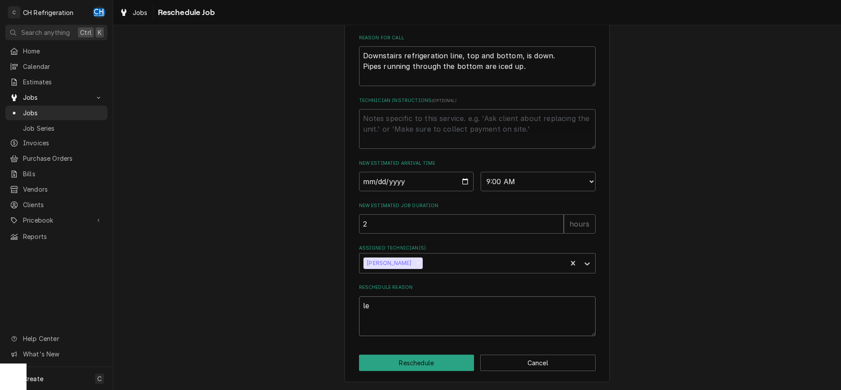
type textarea "lea"
type textarea "x"
type textarea "leak"
type textarea "x"
type textarea "leak"
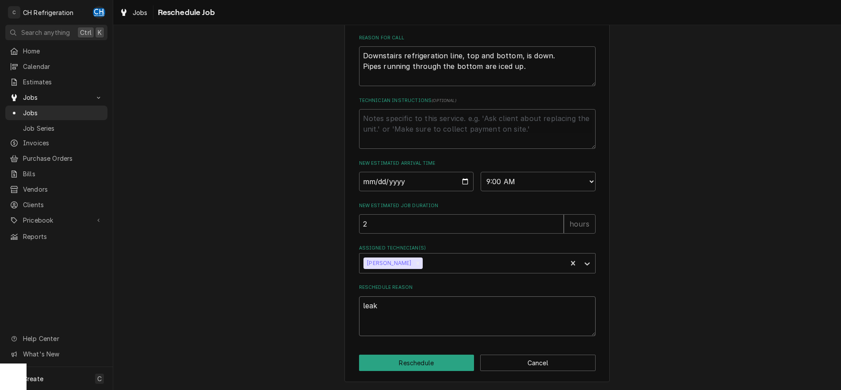
type textarea "x"
type textarea "leak c"
type textarea "x"
type textarea "leak ch"
type textarea "x"
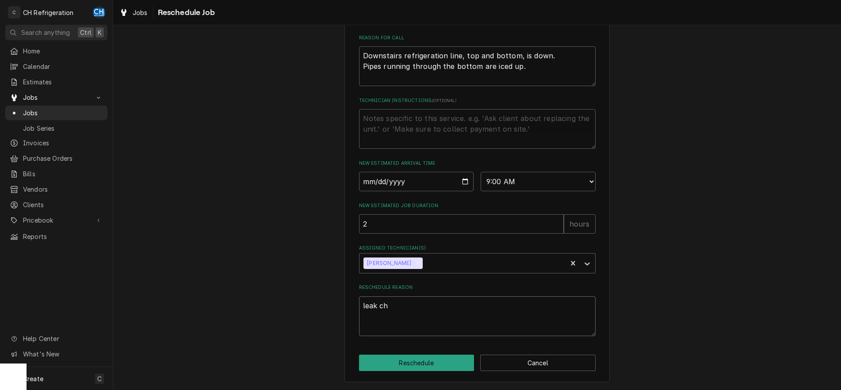
type textarea "leak che"
type textarea "x"
type textarea "leak chec"
type textarea "x"
type textarea "leak check"
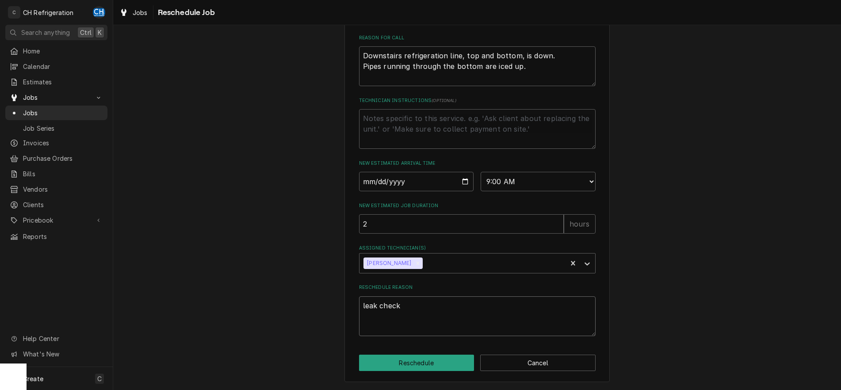
type textarea "x"
type textarea "leak check,"
type textarea "x"
type textarea "leak check,"
type textarea "x"
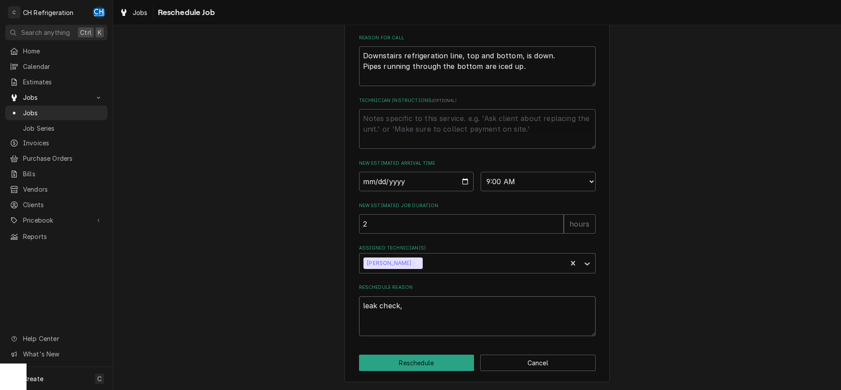
type textarea "leak check, i"
type textarea "x"
type textarea "leak check, in"
type textarea "x"
type textarea "leak check, ins"
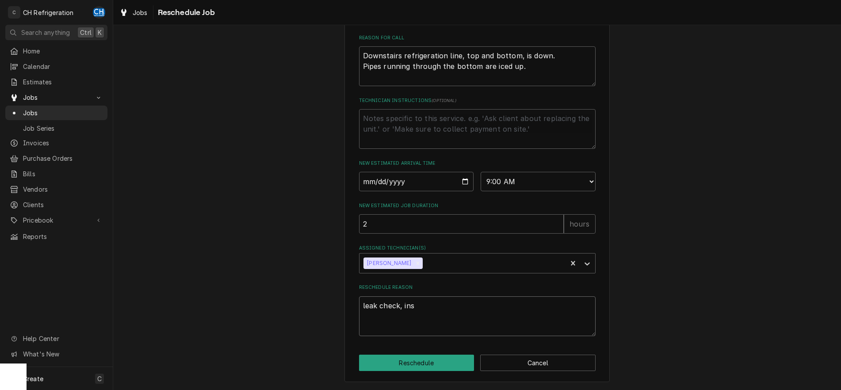
type textarea "x"
type textarea "leak check, inst"
type textarea "x"
type textarea "leak check, insta"
type textarea "x"
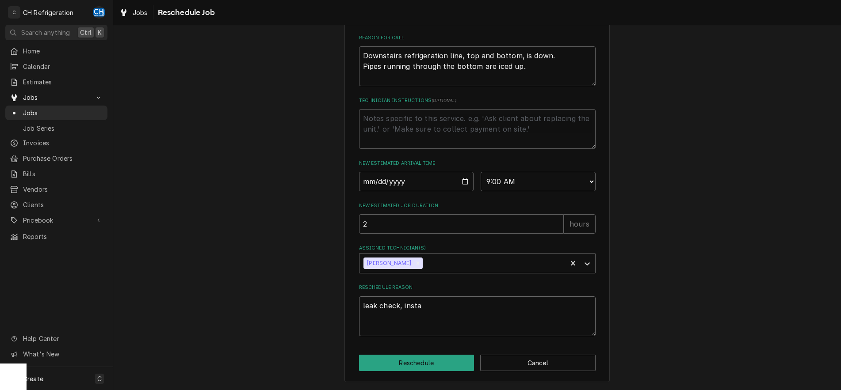
type textarea "leak check, instal"
type textarea "x"
type textarea "leak check, install"
type textarea "x"
type textarea "leak check, install"
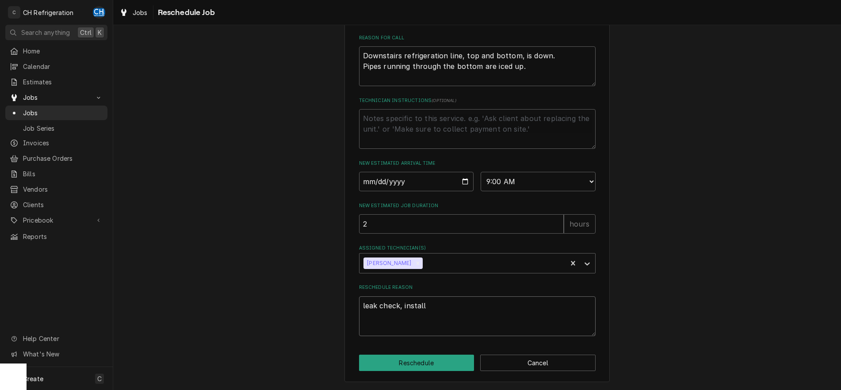
type textarea "x"
type textarea "leak check, install te"
type textarea "x"
type textarea "leak check, install ter"
type textarea "x"
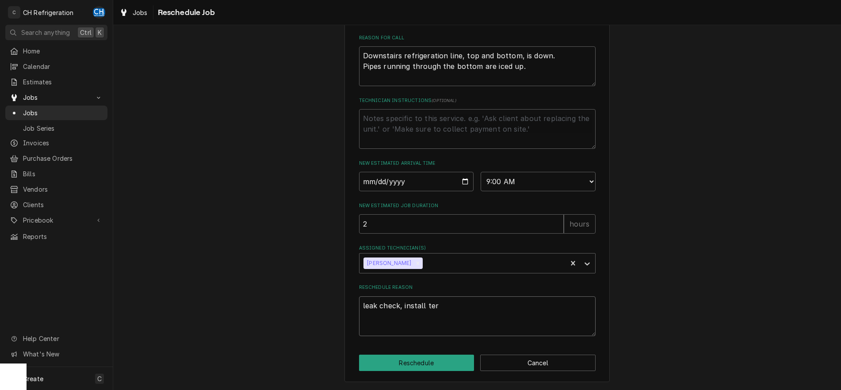
type textarea "leak check, install term"
type textarea "x"
type textarea "leak check, install termo"
type textarea "x"
type textarea "leak check, install termos"
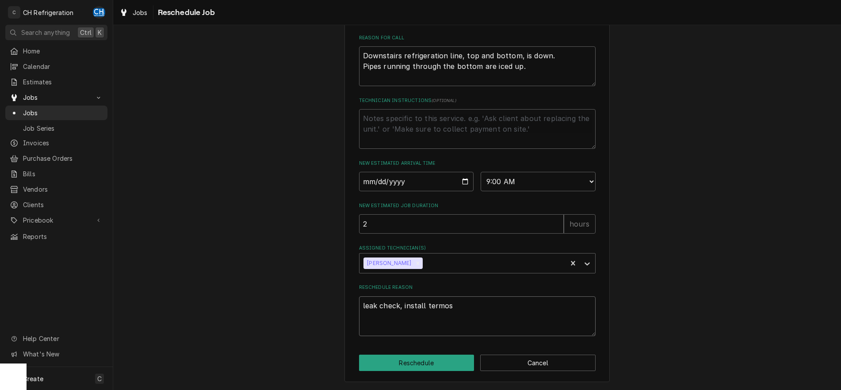
type textarea "x"
type textarea "leak check, install termost"
type textarea "x"
type textarea "leak check, install termos"
type textarea "x"
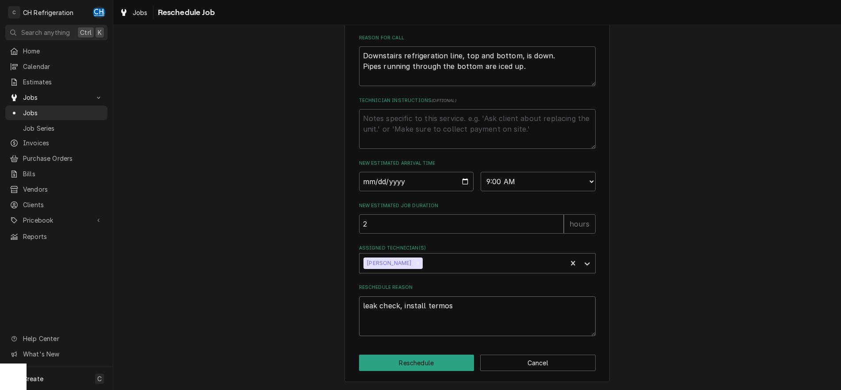
type textarea "leak check, install termo"
type textarea "x"
type textarea "leak check, install term"
type textarea "x"
type textarea "leak check, install ter"
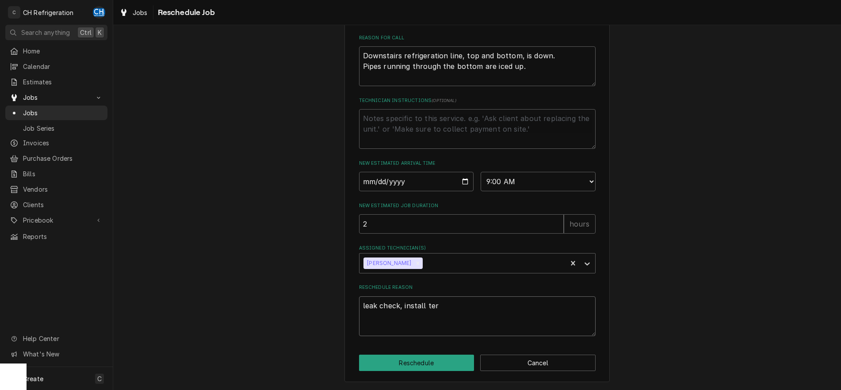
type textarea "x"
type textarea "leak check, install te"
type textarea "x"
type textarea "leak check, install t"
type textarea "x"
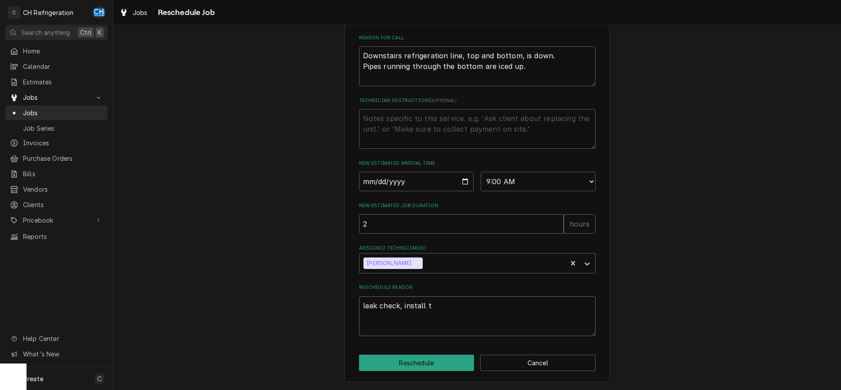
type textarea "leak check, install th"
type textarea "x"
type textarea "leak check, install the"
type textarea "x"
type textarea "leak check, install ther"
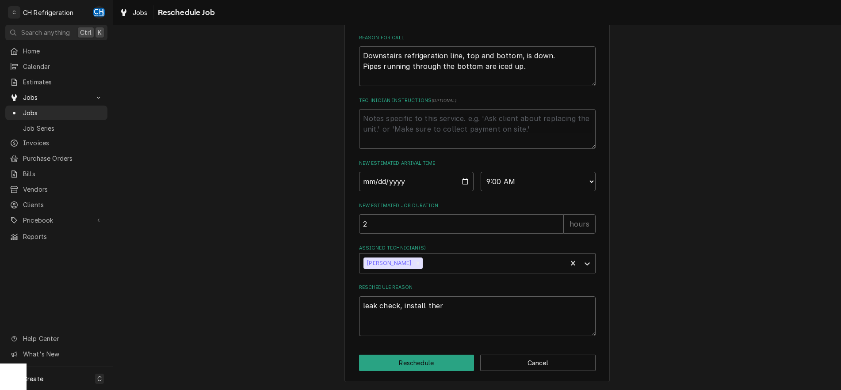
type textarea "x"
type textarea "leak check, install therm"
type textarea "x"
type textarea "leak check, install thermo"
type textarea "x"
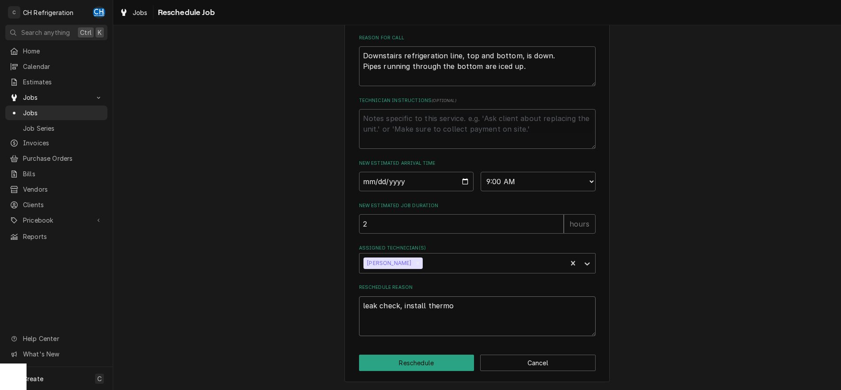
type textarea "leak check, install thermos"
type textarea "x"
type textarea "leak check, install thermost"
type textarea "x"
type textarea "leak check, install thermosta"
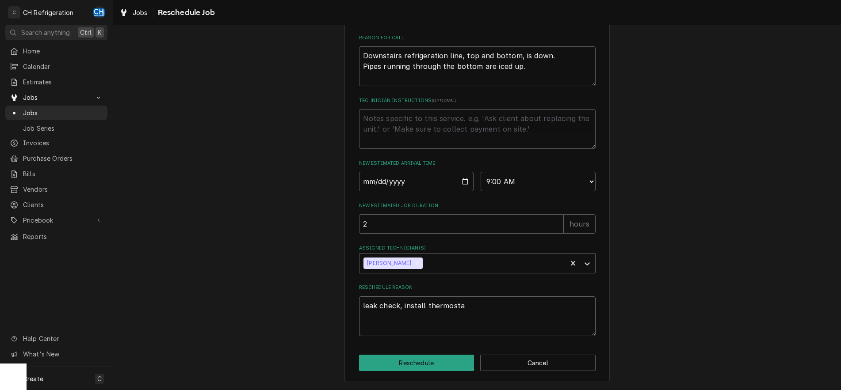
type textarea "x"
type textarea "leak check, install thermostat"
click at [433, 361] on button "Reschedule" at bounding box center [416, 363] width 115 height 16
type textarea "x"
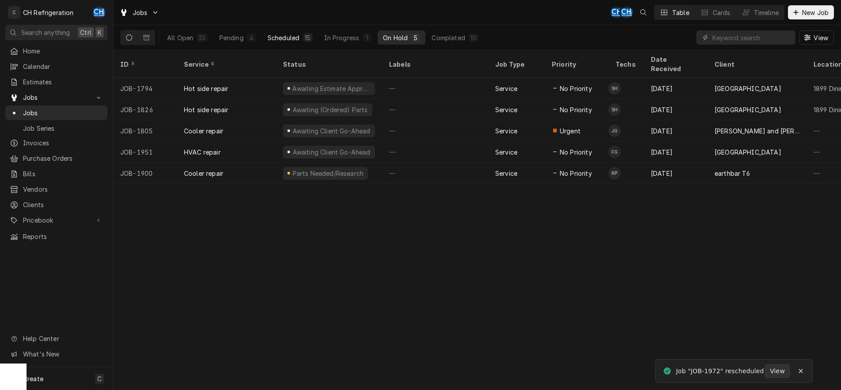
click at [288, 35] on div "Scheduled" at bounding box center [284, 37] width 32 height 9
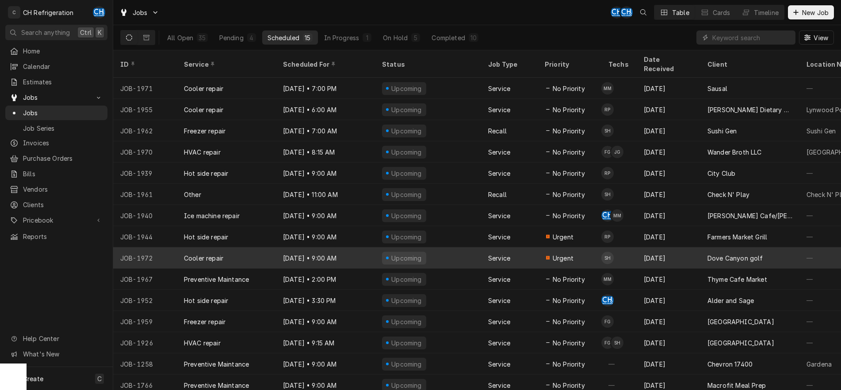
click at [435, 248] on div "Upcoming" at bounding box center [428, 258] width 106 height 21
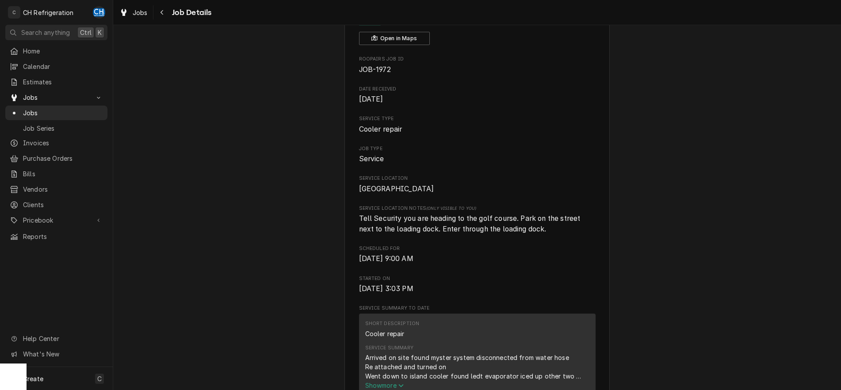
scroll to position [135, 0]
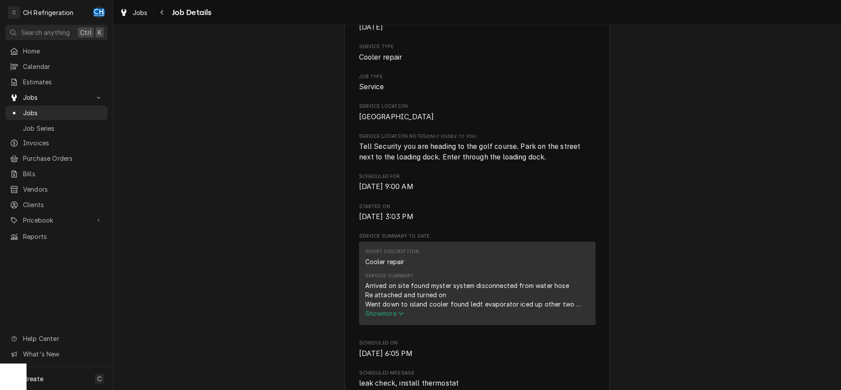
click at [384, 317] on span "Show more" at bounding box center [384, 314] width 39 height 8
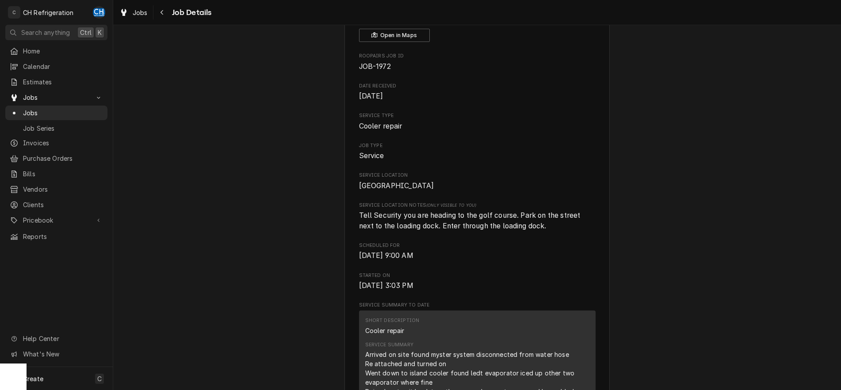
scroll to position [0, 0]
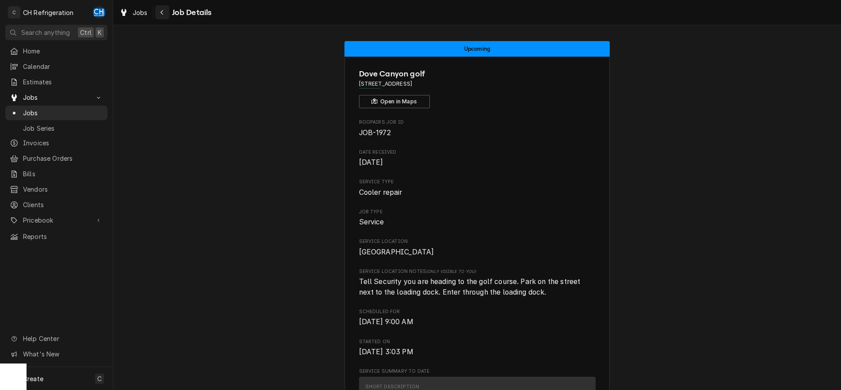
click at [160, 13] on icon "Navigate back" at bounding box center [162, 12] width 4 height 6
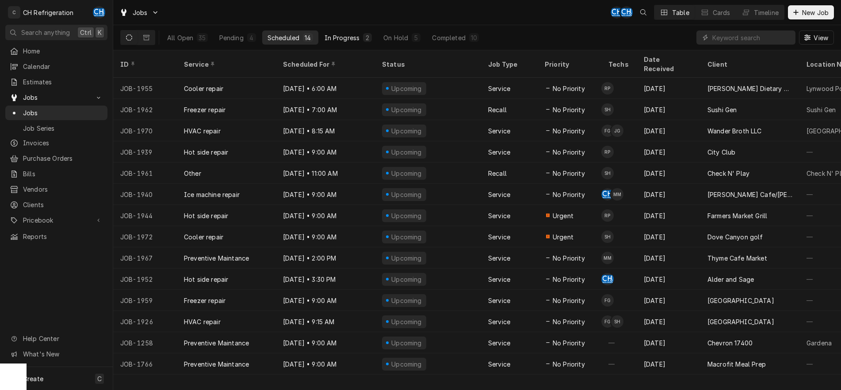
click at [339, 32] on button "In Progress 2" at bounding box center [348, 38] width 58 height 14
